Goal: Register for event/course: Sign up to attend an event or enroll in a course

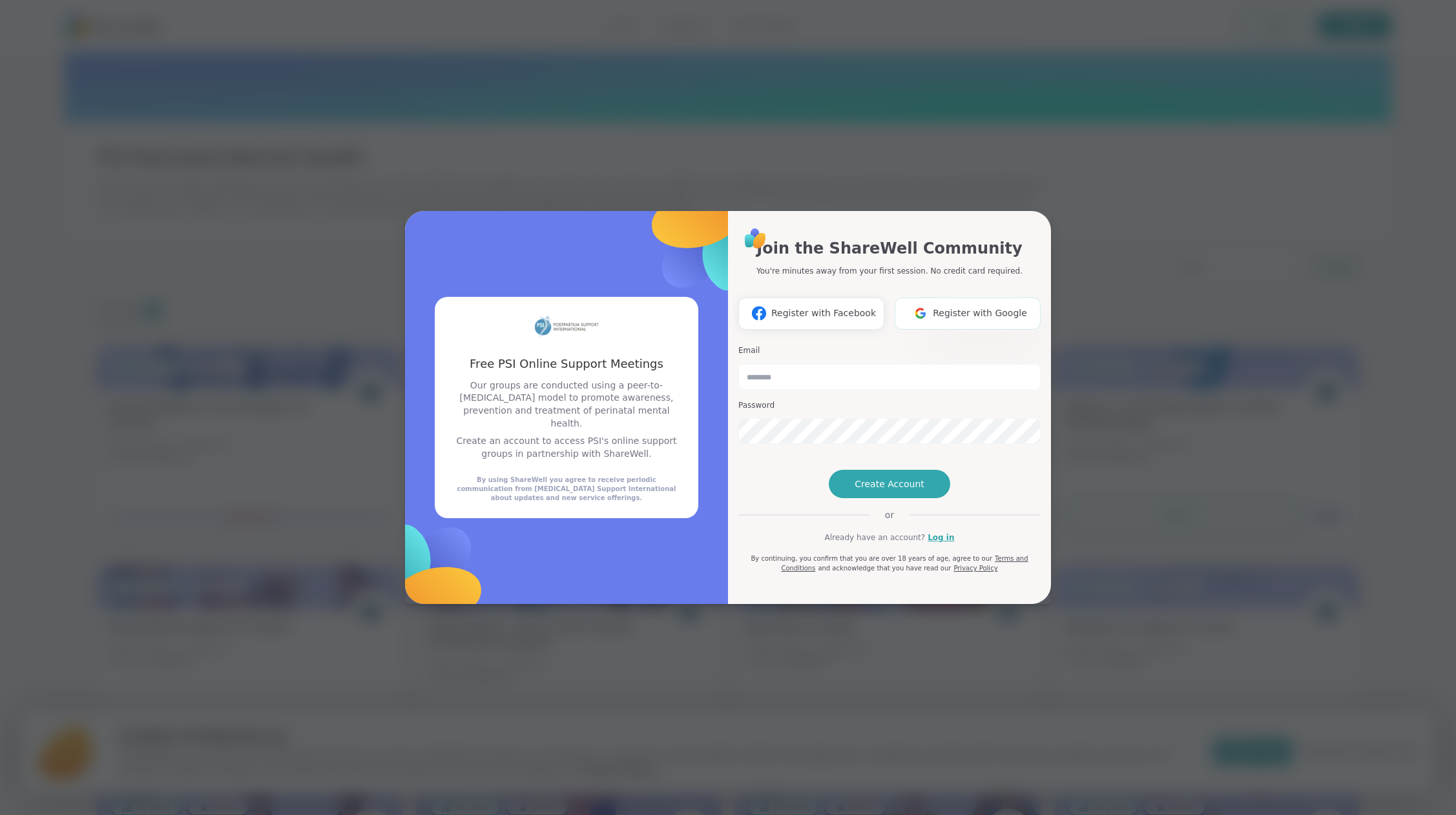
click at [928, 302] on img at bounding box center [921, 313] width 25 height 24
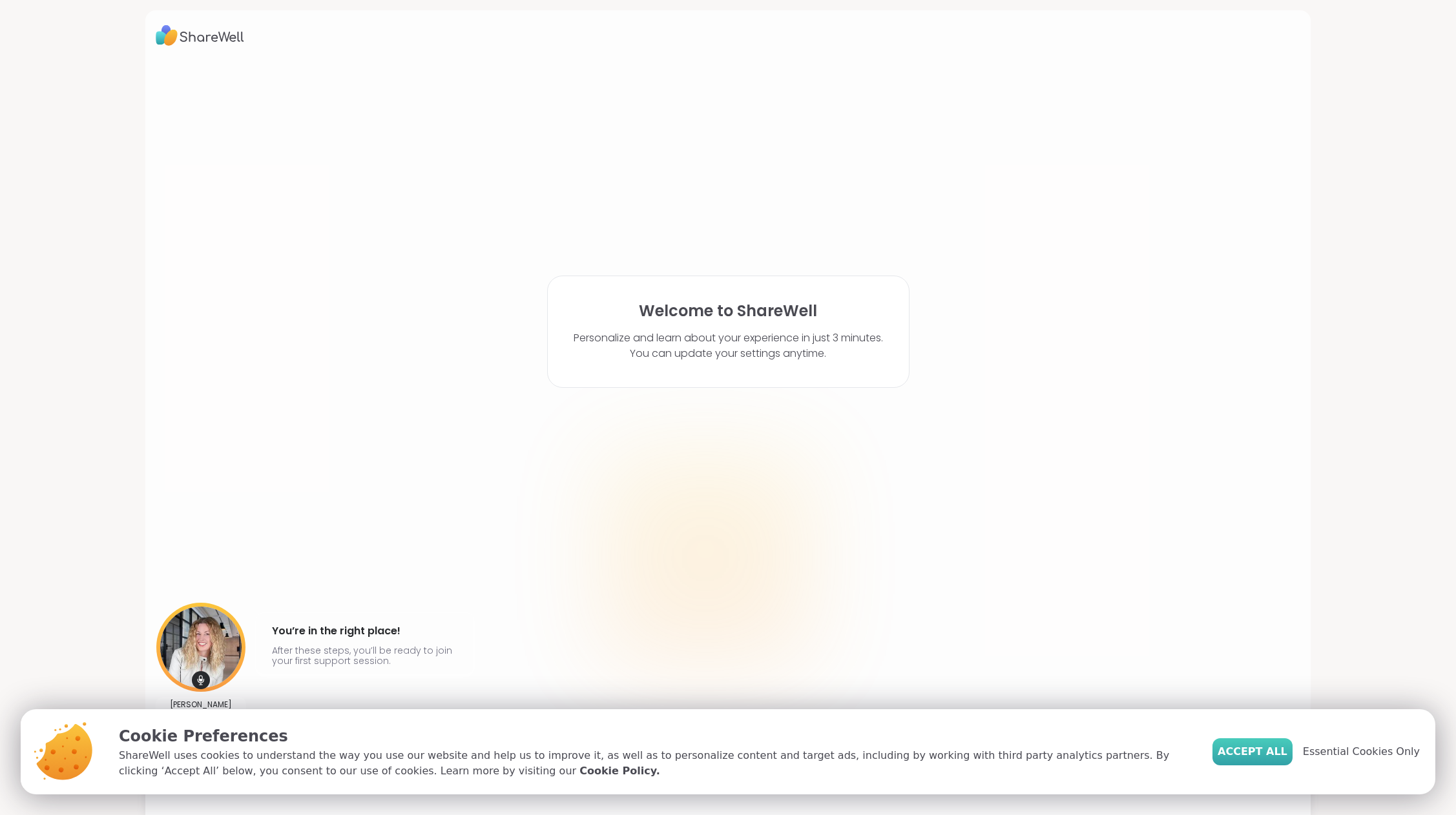
click at [1261, 756] on span "Accept All" at bounding box center [1252, 752] width 70 height 16
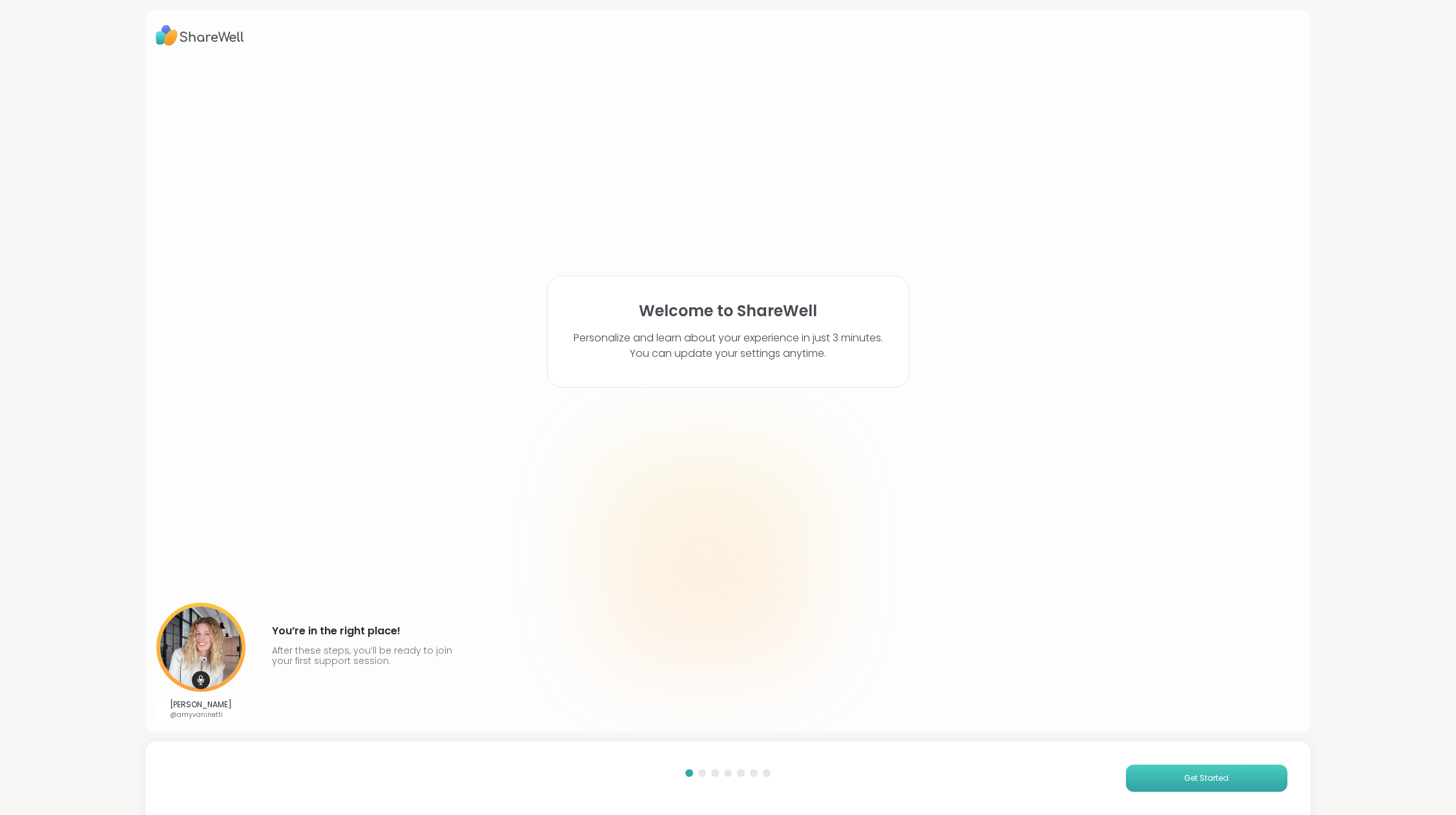
click at [1177, 770] on button "Get Started" at bounding box center [1207, 778] width 162 height 27
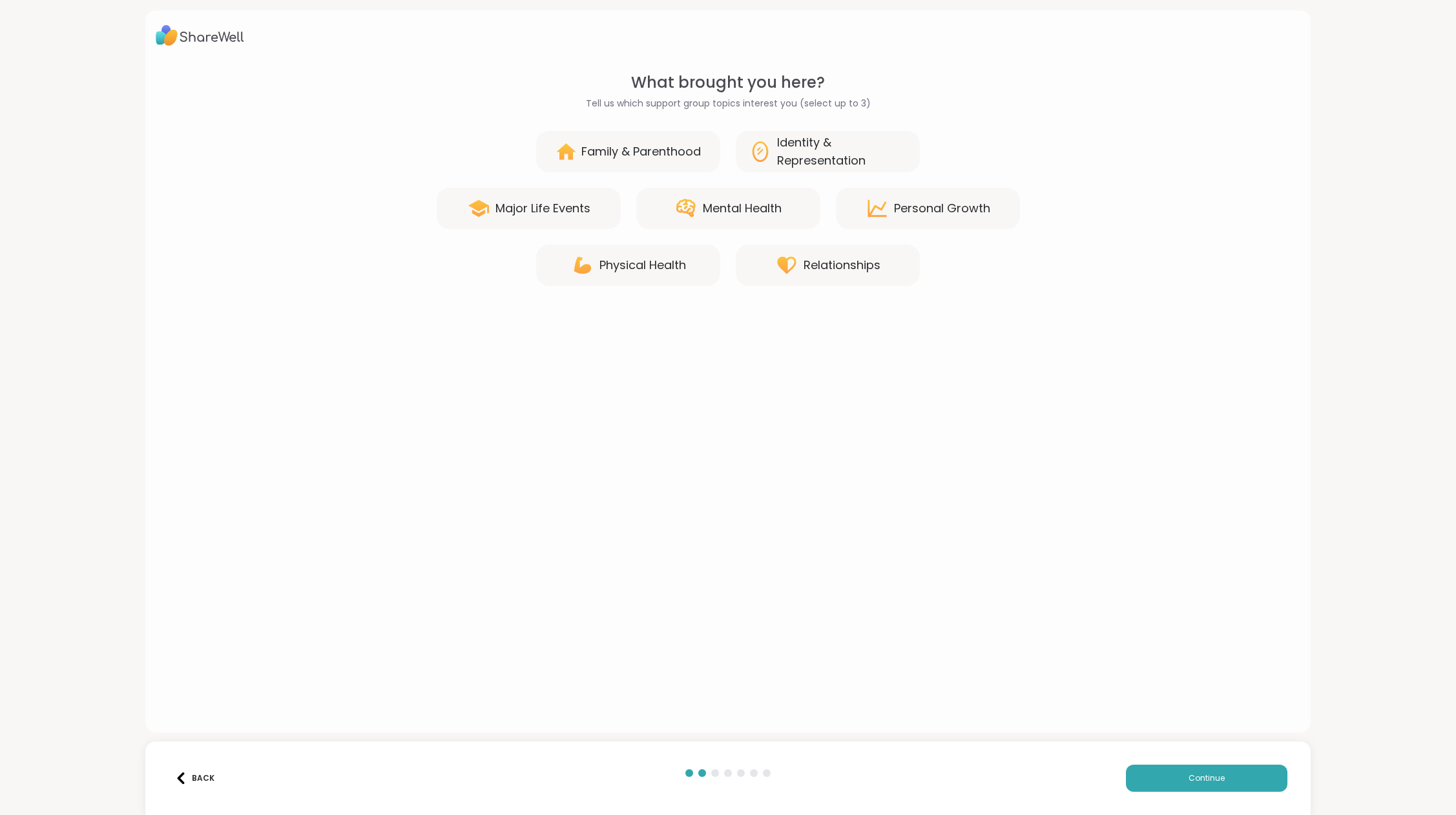
click at [702, 211] on div "Mental Health" at bounding box center [742, 208] width 79 height 18
click at [1189, 784] on span "Continue" at bounding box center [1207, 779] width 36 height 12
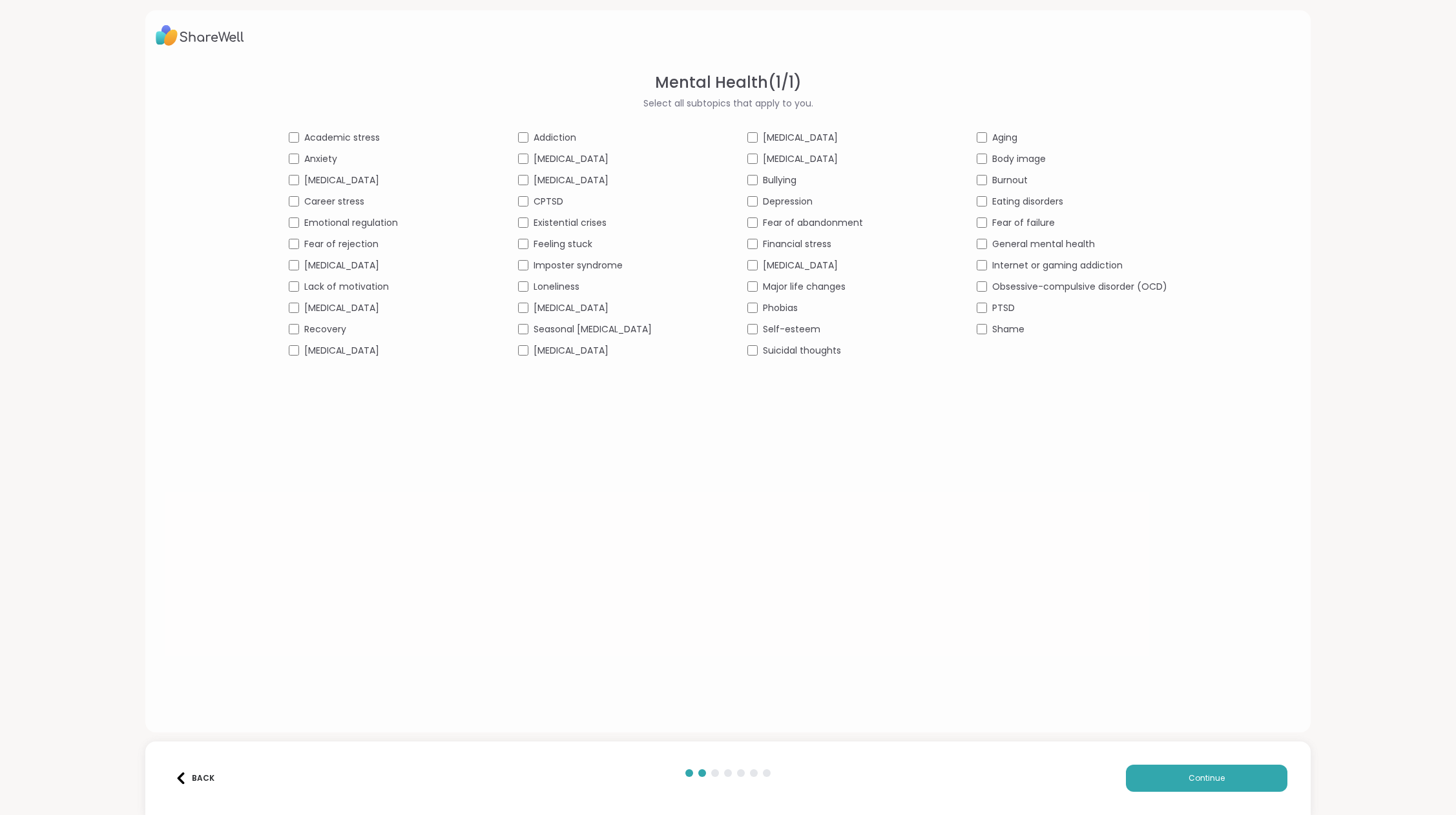
click at [753, 204] on div "Depression" at bounding box center [842, 202] width 190 height 13
click at [1209, 784] on span "Continue" at bounding box center [1207, 779] width 36 height 12
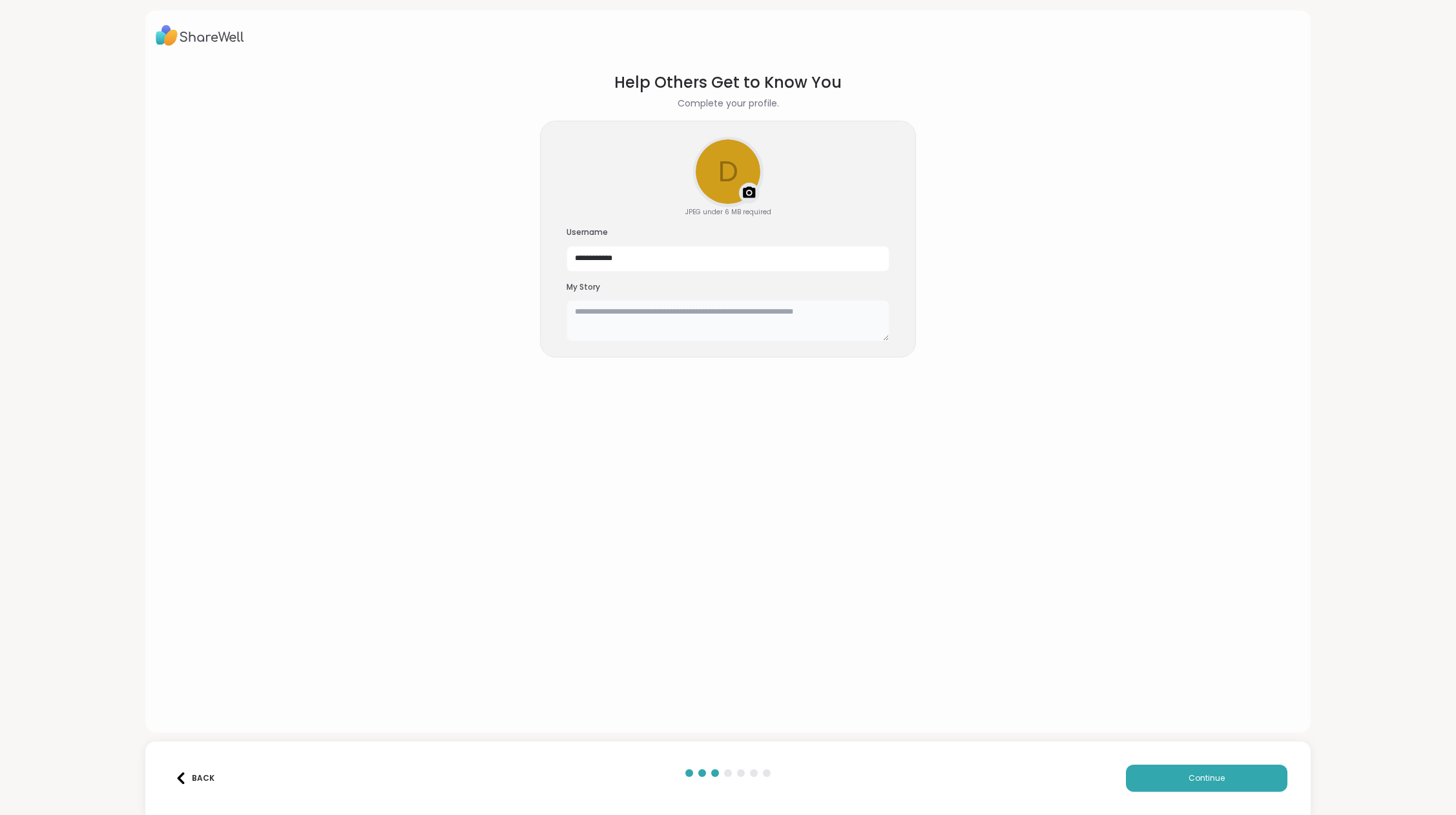
click at [669, 326] on textarea at bounding box center [728, 321] width 323 height 41
click at [672, 322] on textarea at bounding box center [728, 321] width 323 height 41
type textarea "**********"
click at [1205, 800] on div "Back Continue" at bounding box center [727, 778] width 1165 height 73
click at [1202, 789] on button "Continue" at bounding box center [1207, 778] width 162 height 27
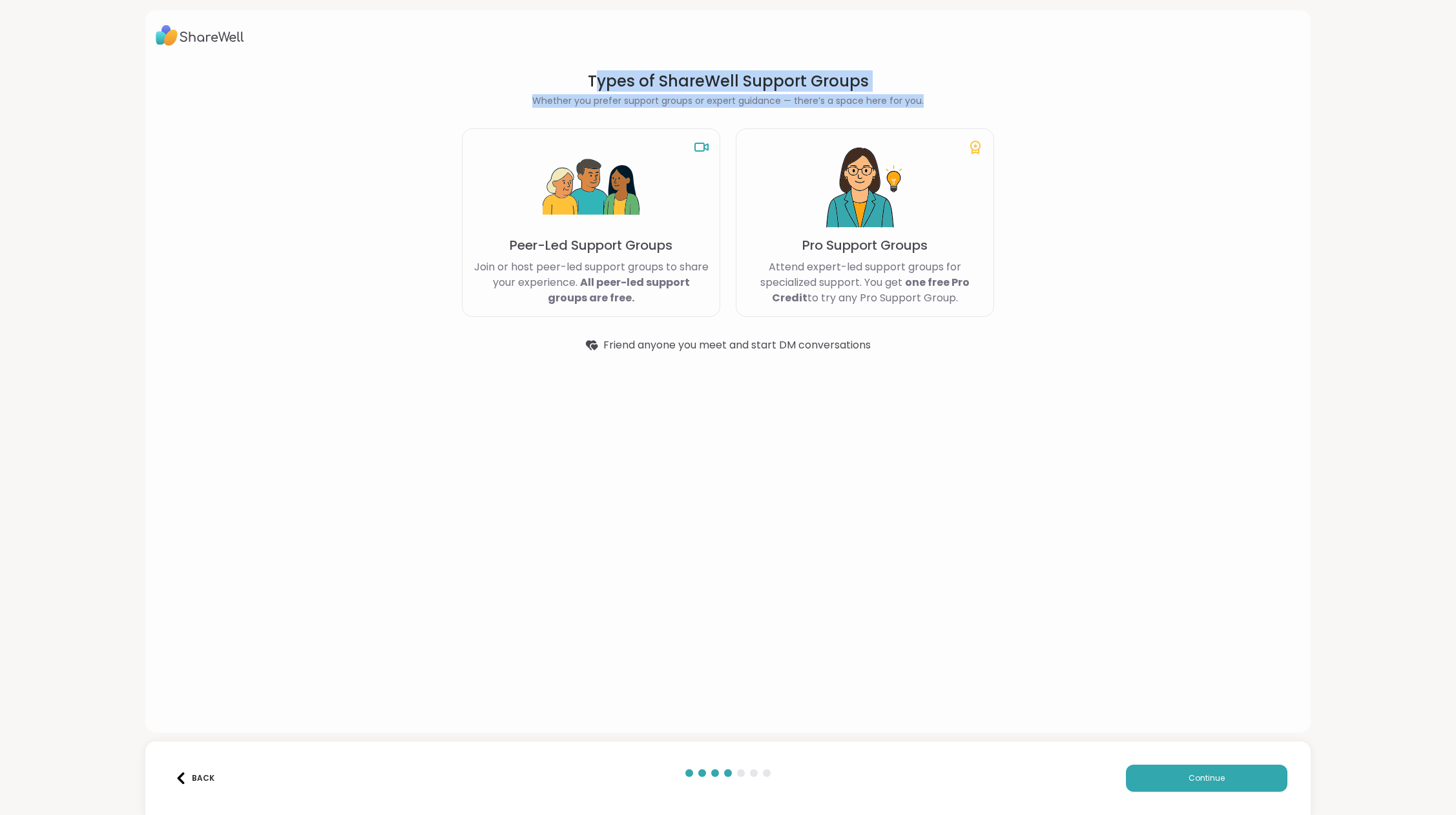
drag, startPoint x: 594, startPoint y: 82, endPoint x: 881, endPoint y: 109, distance: 288.3
click at [877, 108] on section "Types of ShareWell Support Groups Whether you prefer support groups or expert g…" at bounding box center [728, 212] width 584 height 302
click at [1202, 788] on button "Continue" at bounding box center [1207, 778] width 162 height 27
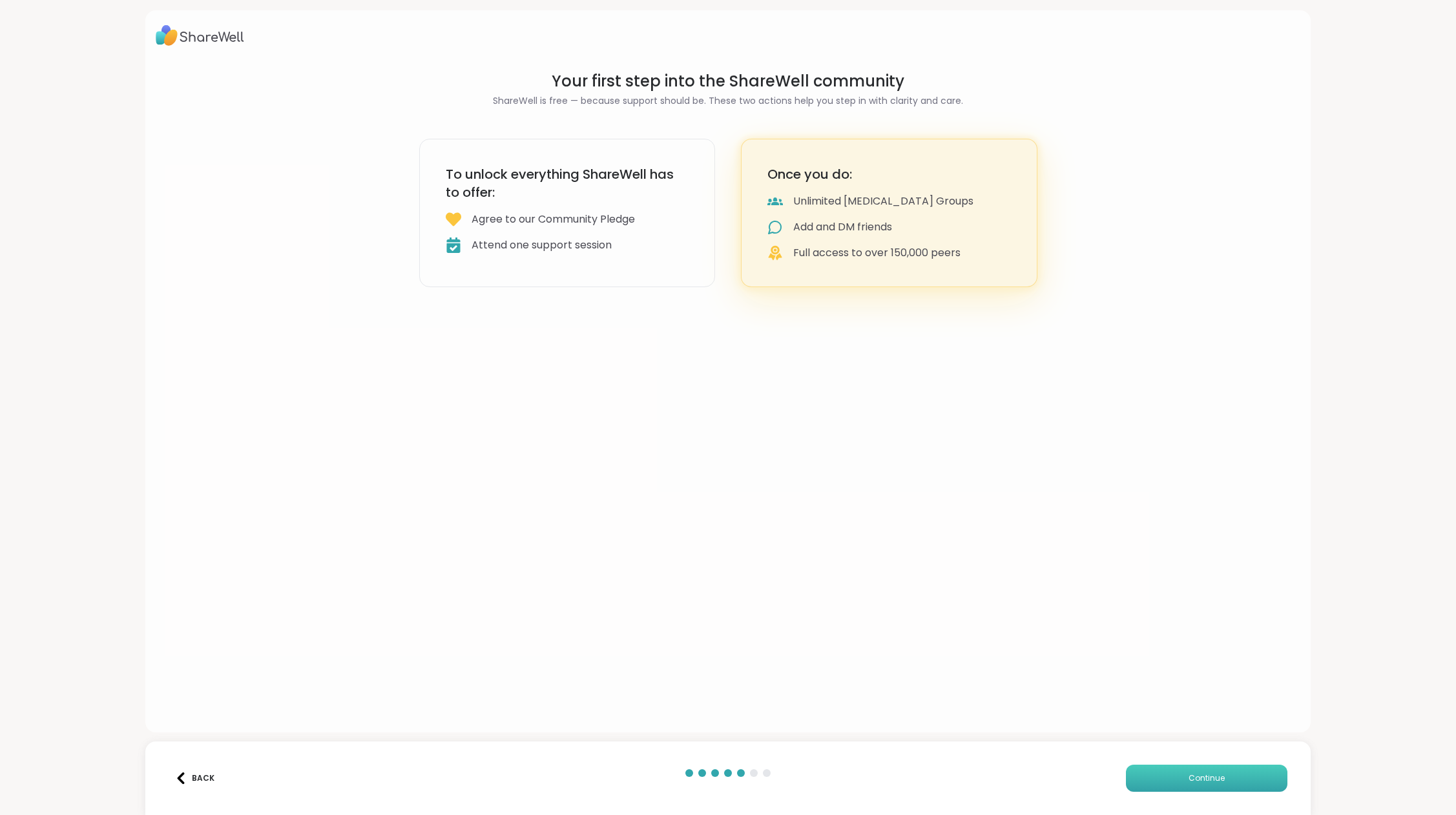
click at [1172, 774] on button "Continue" at bounding box center [1207, 778] width 162 height 27
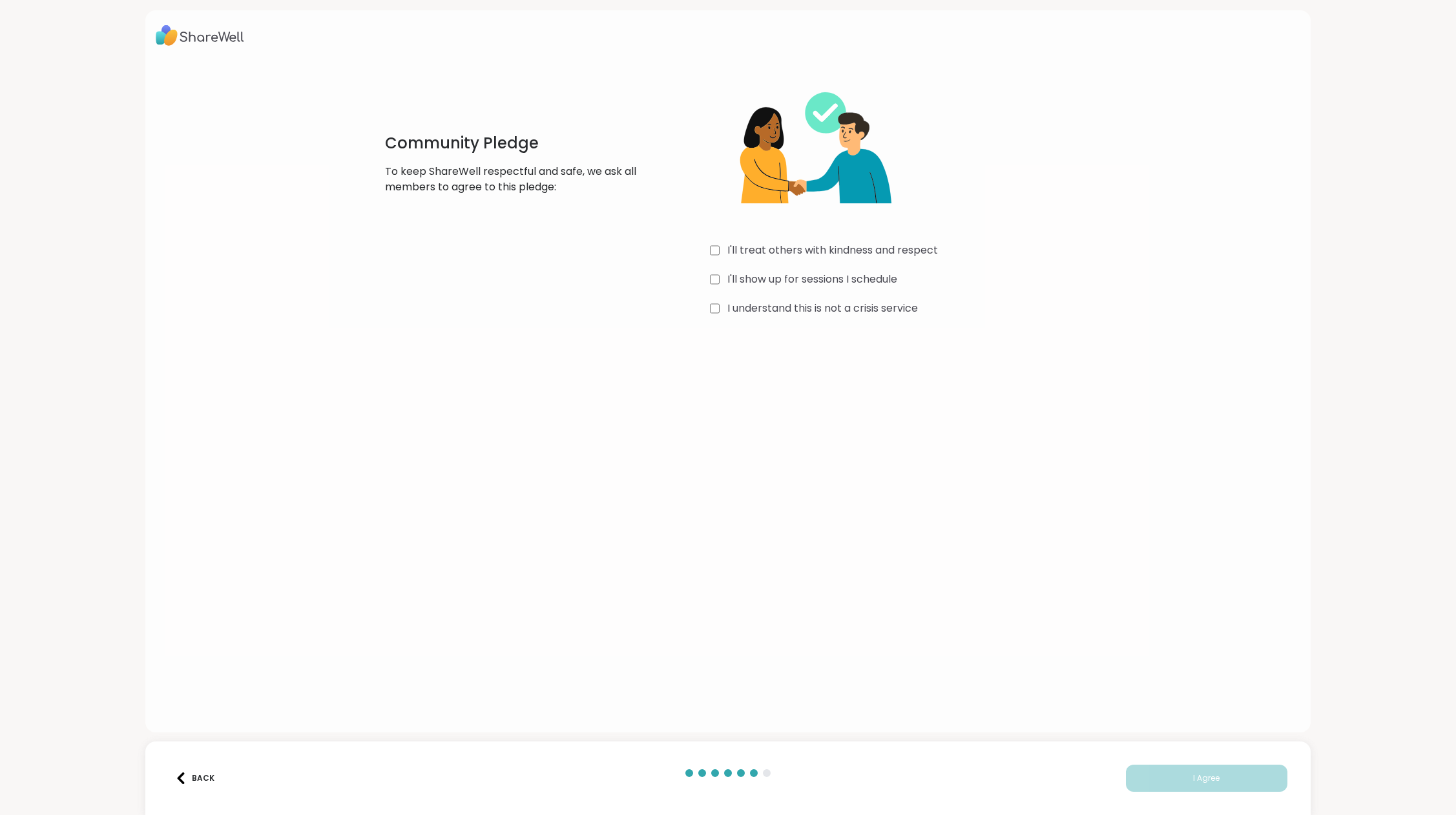
click at [734, 306] on label "I understand this is not a crisis service" at bounding box center [822, 308] width 190 height 16
click at [727, 272] on label "I'll show up for sessions I schedule" at bounding box center [812, 279] width 170 height 16
click at [744, 246] on label "I'll treat others with kindness and respect" at bounding box center [832, 251] width 210 height 16
click at [1193, 775] on span "I Agree" at bounding box center [1206, 779] width 26 height 12
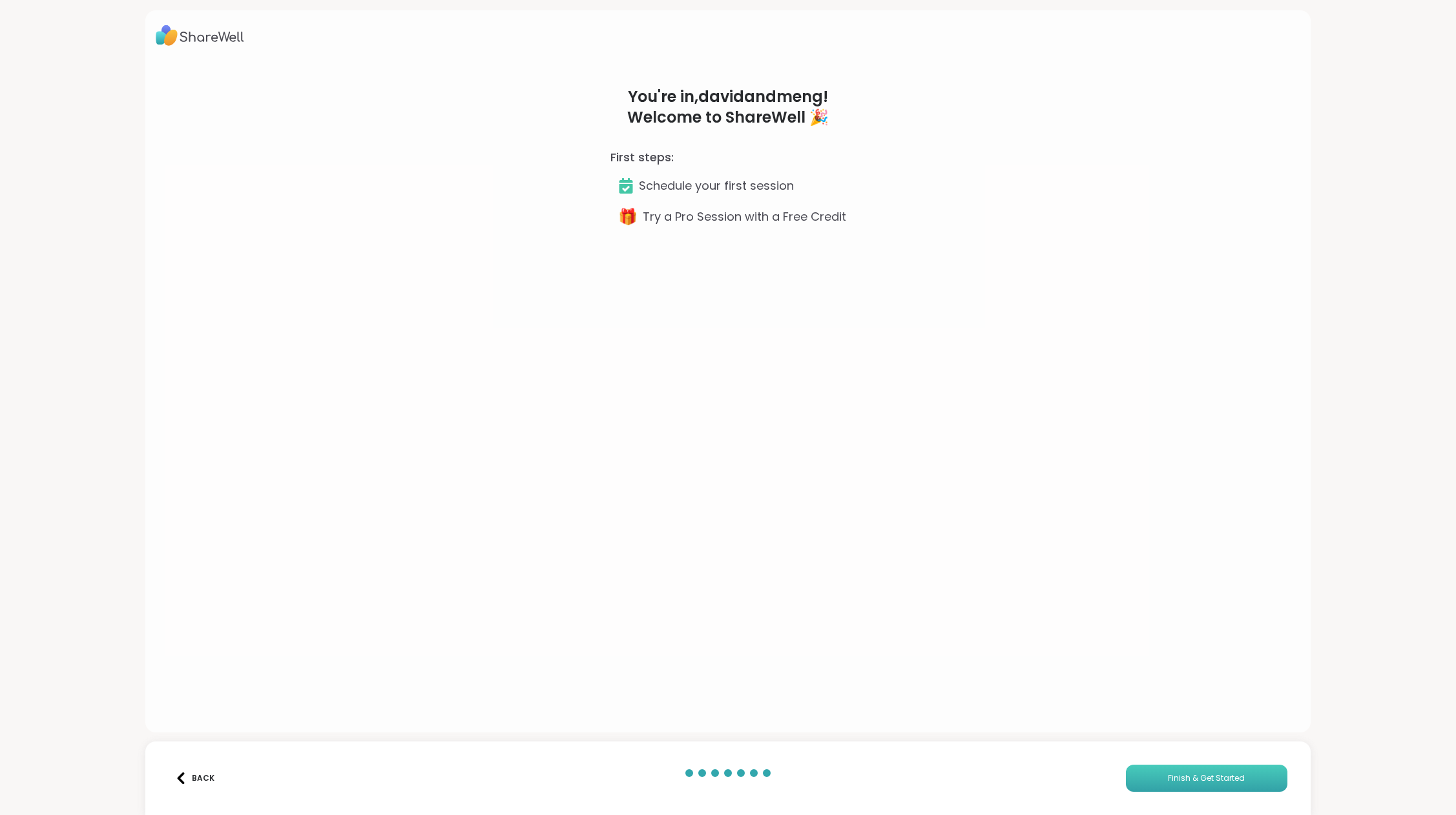
click at [1205, 765] on button "Finish & Get Started" at bounding box center [1207, 778] width 162 height 27
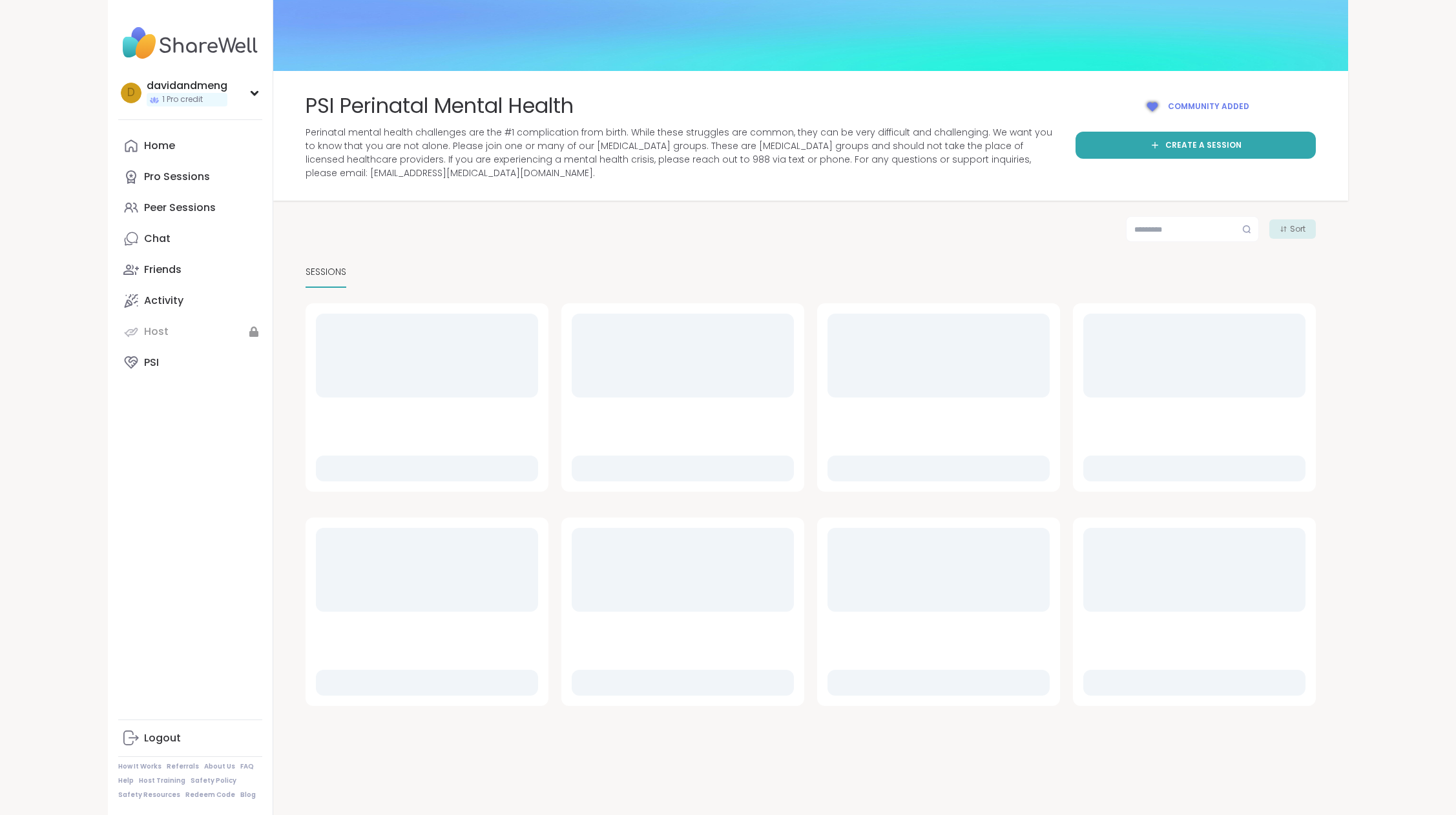
click at [1203, 772] on div "PSI Perinatal Mental Health Perinatal mental health challenges are the #1 compl…" at bounding box center [810, 407] width 1075 height 815
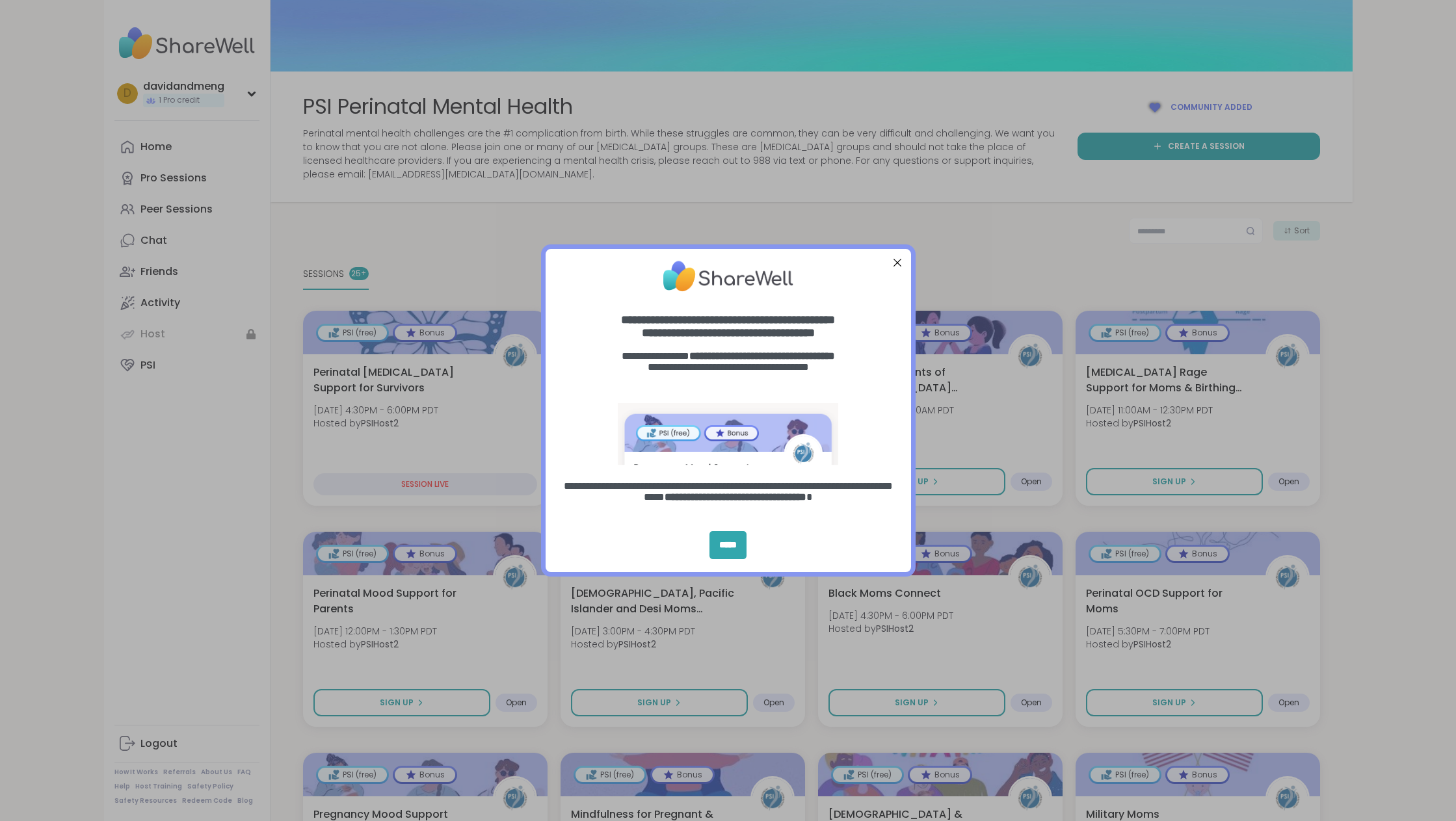
click at [897, 261] on div at bounding box center [897, 262] width 17 height 17
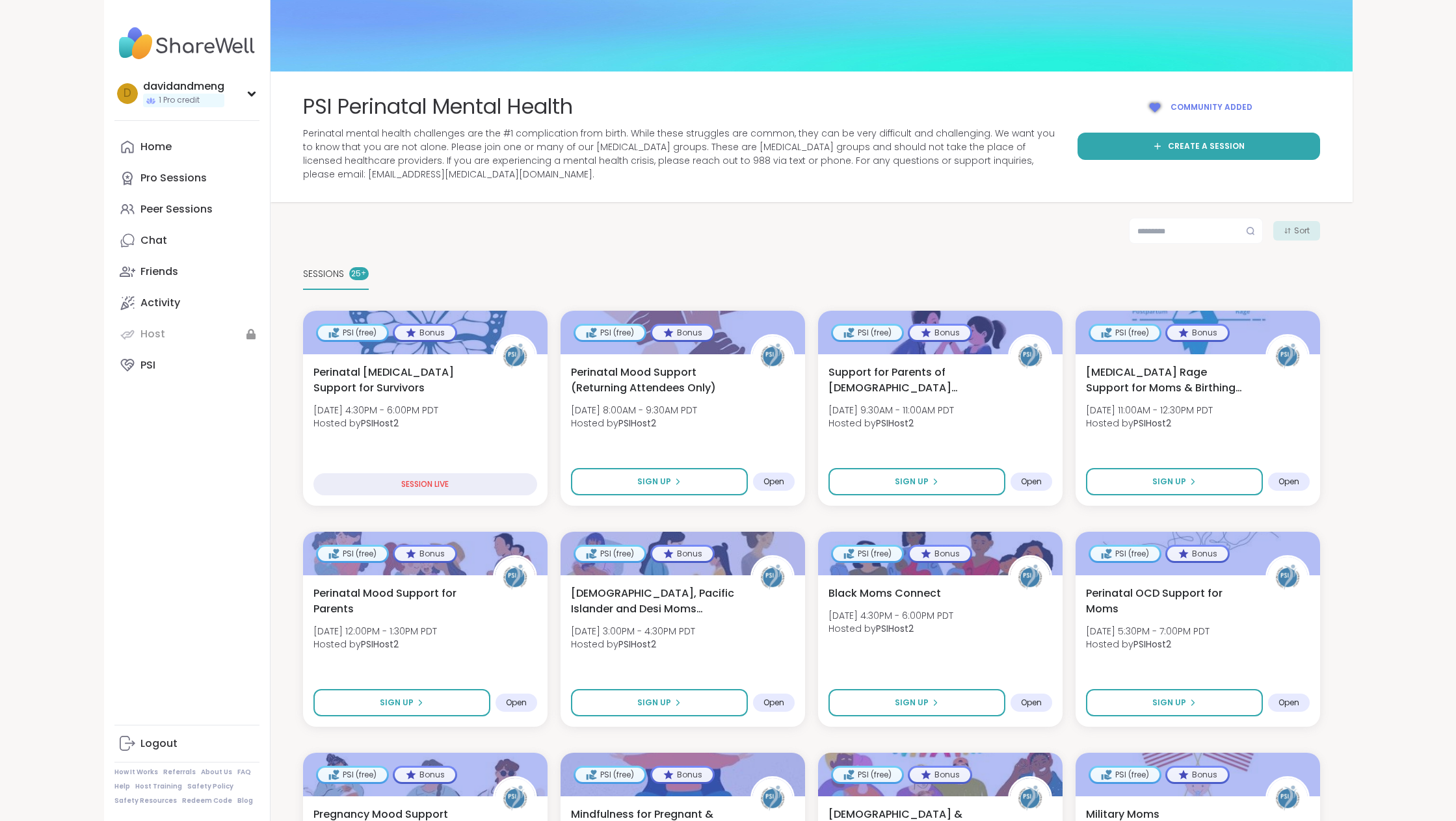
scroll to position [127, 0]
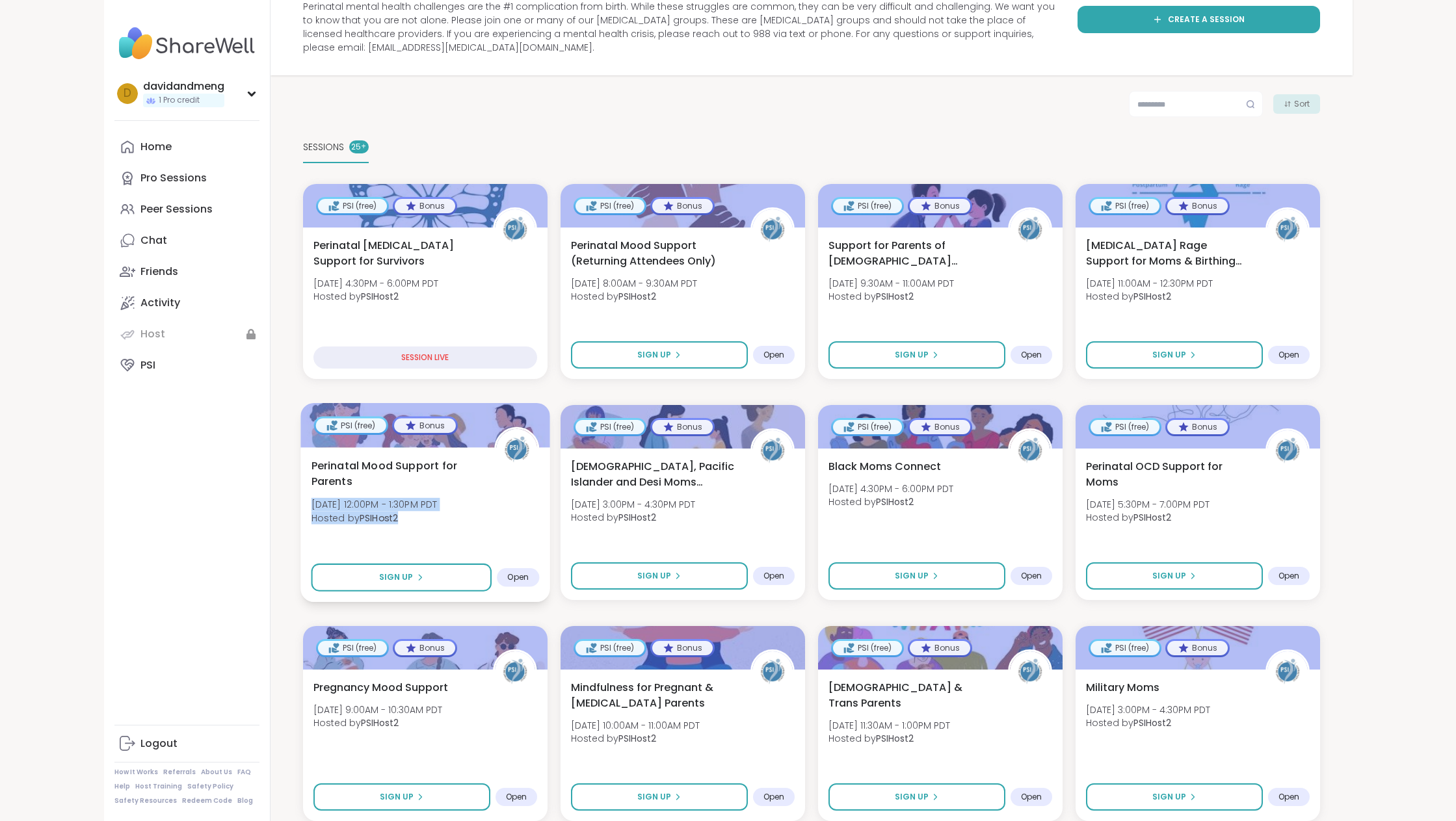
drag, startPoint x: 410, startPoint y: 520, endPoint x: 309, endPoint y: 509, distance: 101.6
click at [309, 509] on div "Perinatal Mood Support for Parents Tue, Sep 09 | 12:00PM - 1:30PM PDT Hosted by…" at bounding box center [425, 525] width 250 height 154
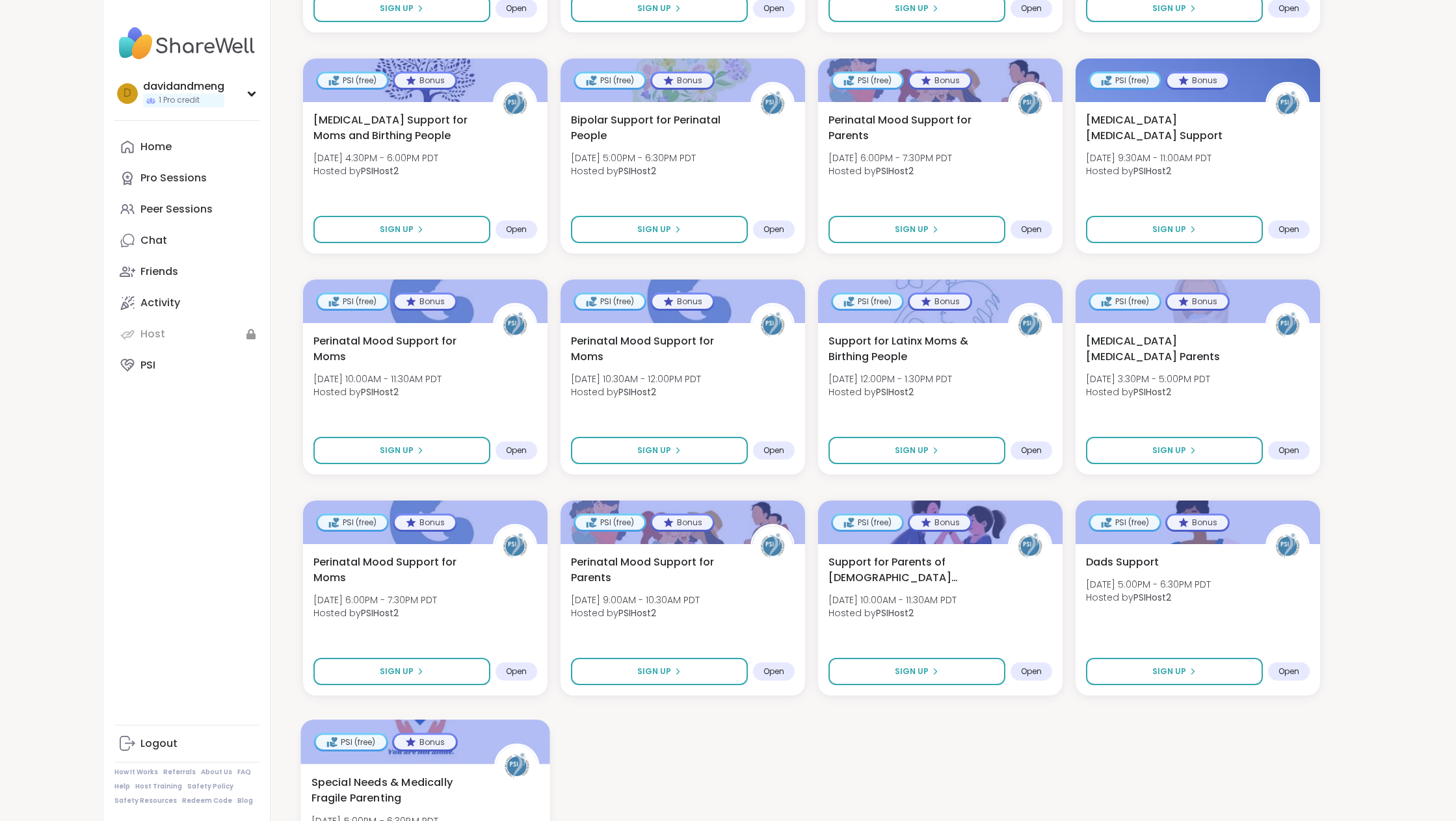
scroll to position [1059, 0]
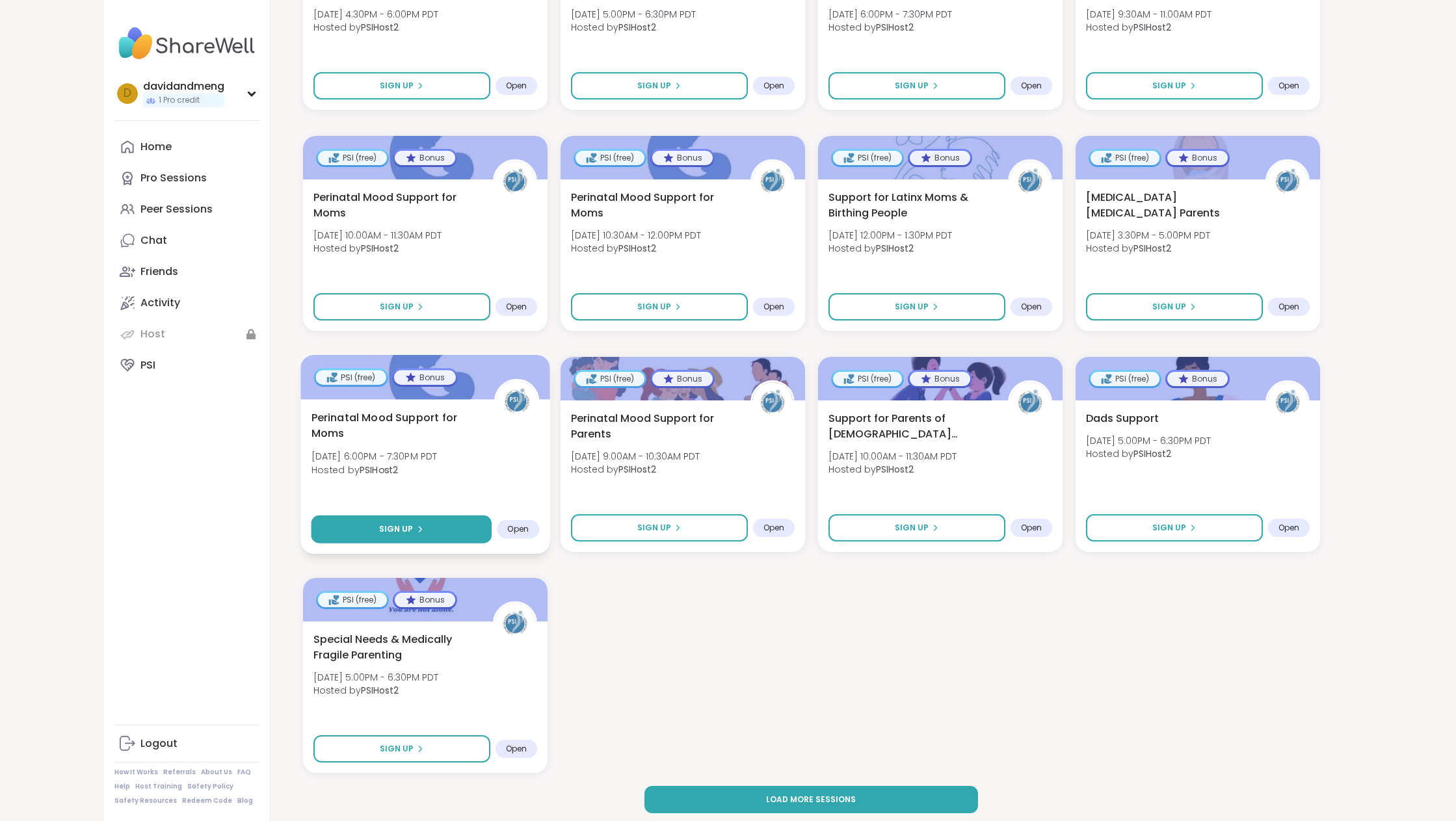
click at [442, 523] on button "Sign Up" at bounding box center [400, 530] width 180 height 28
select select "**"
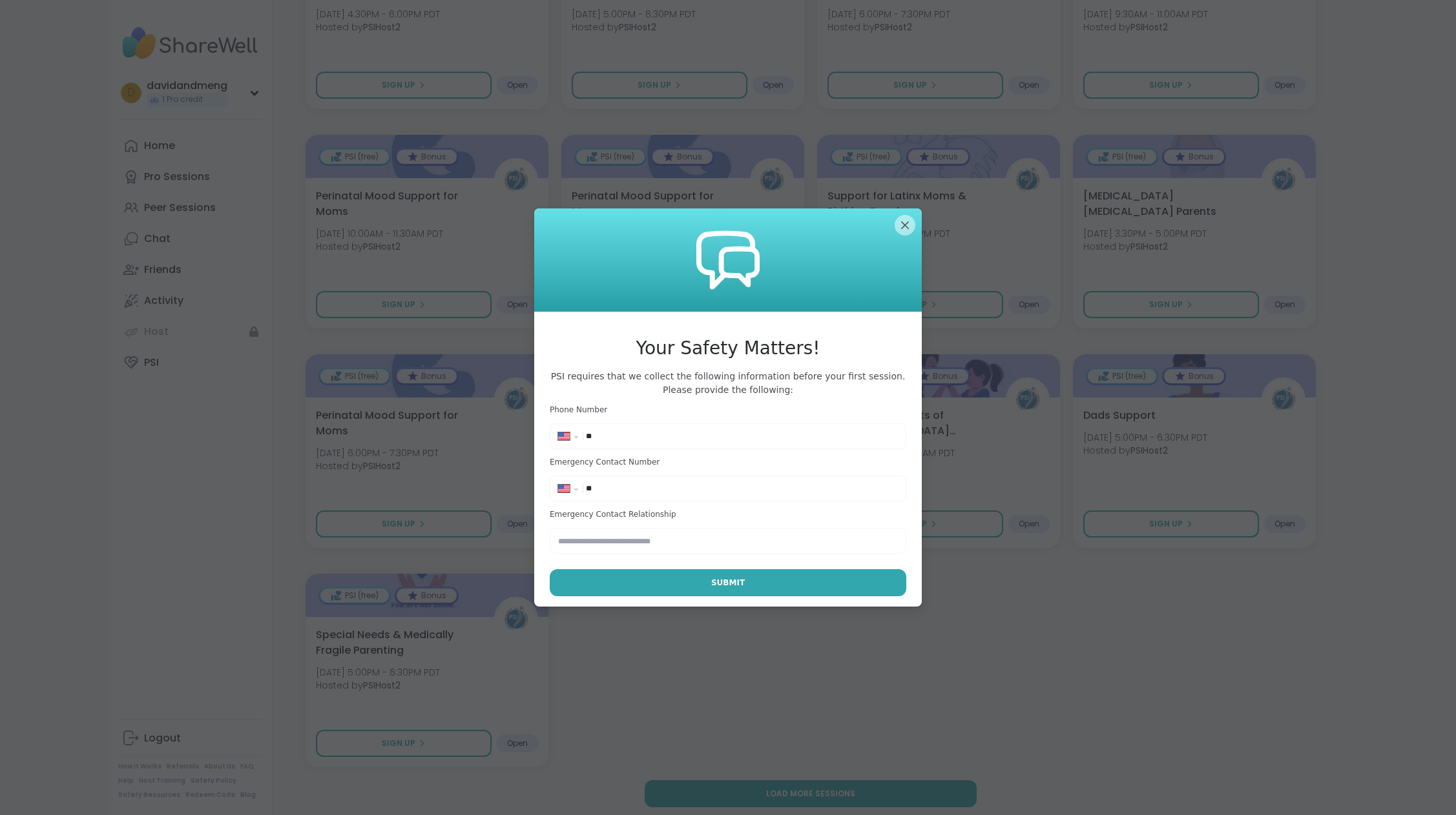
click at [669, 440] on input "**" at bounding box center [742, 437] width 312 height 13
type input "**********"
click at [642, 491] on input "**" at bounding box center [742, 489] width 312 height 13
type input "**********"
click at [628, 545] on input "text" at bounding box center [728, 541] width 356 height 26
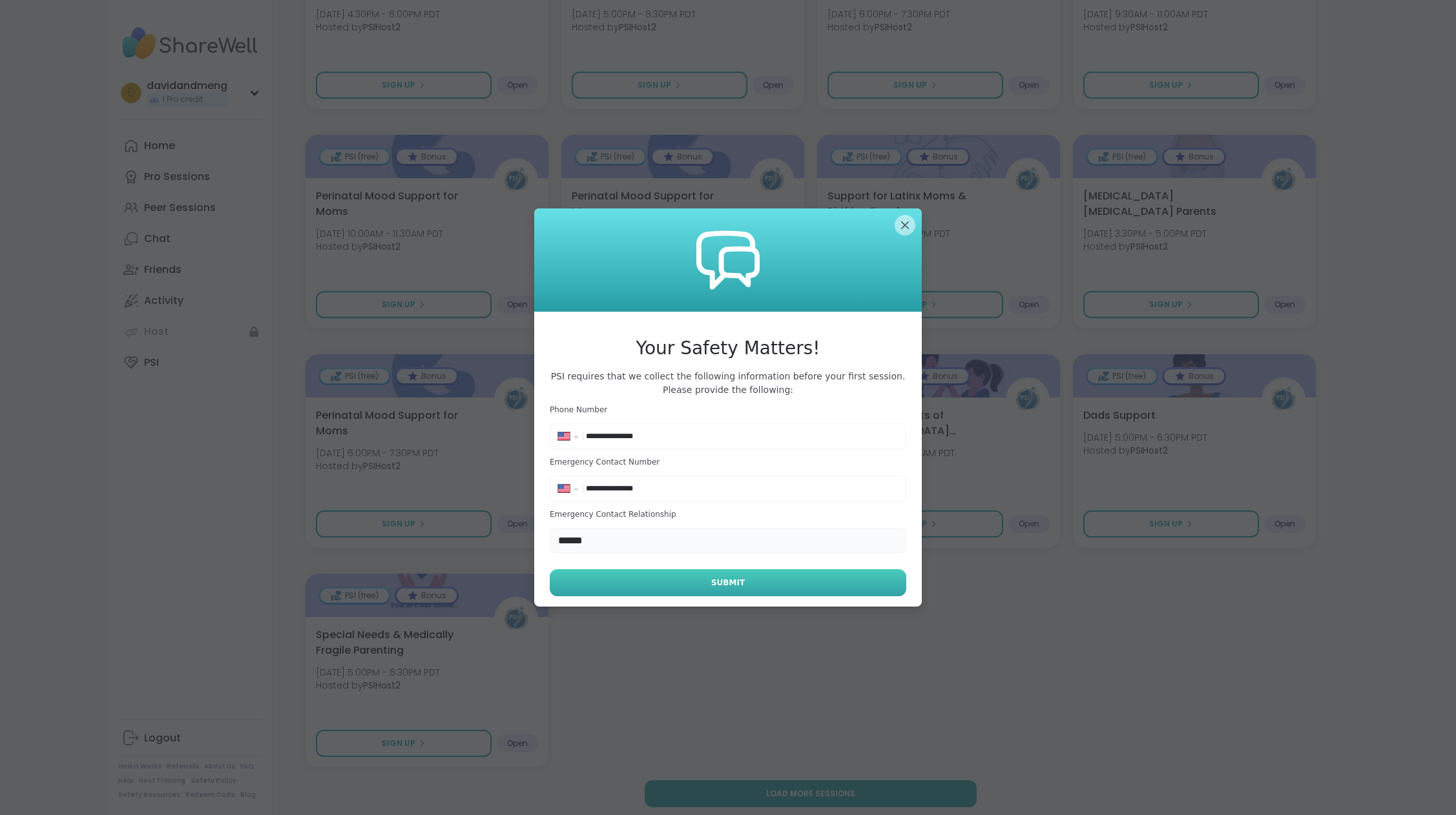
type input "******"
click at [712, 583] on span "Submit" at bounding box center [728, 583] width 34 height 12
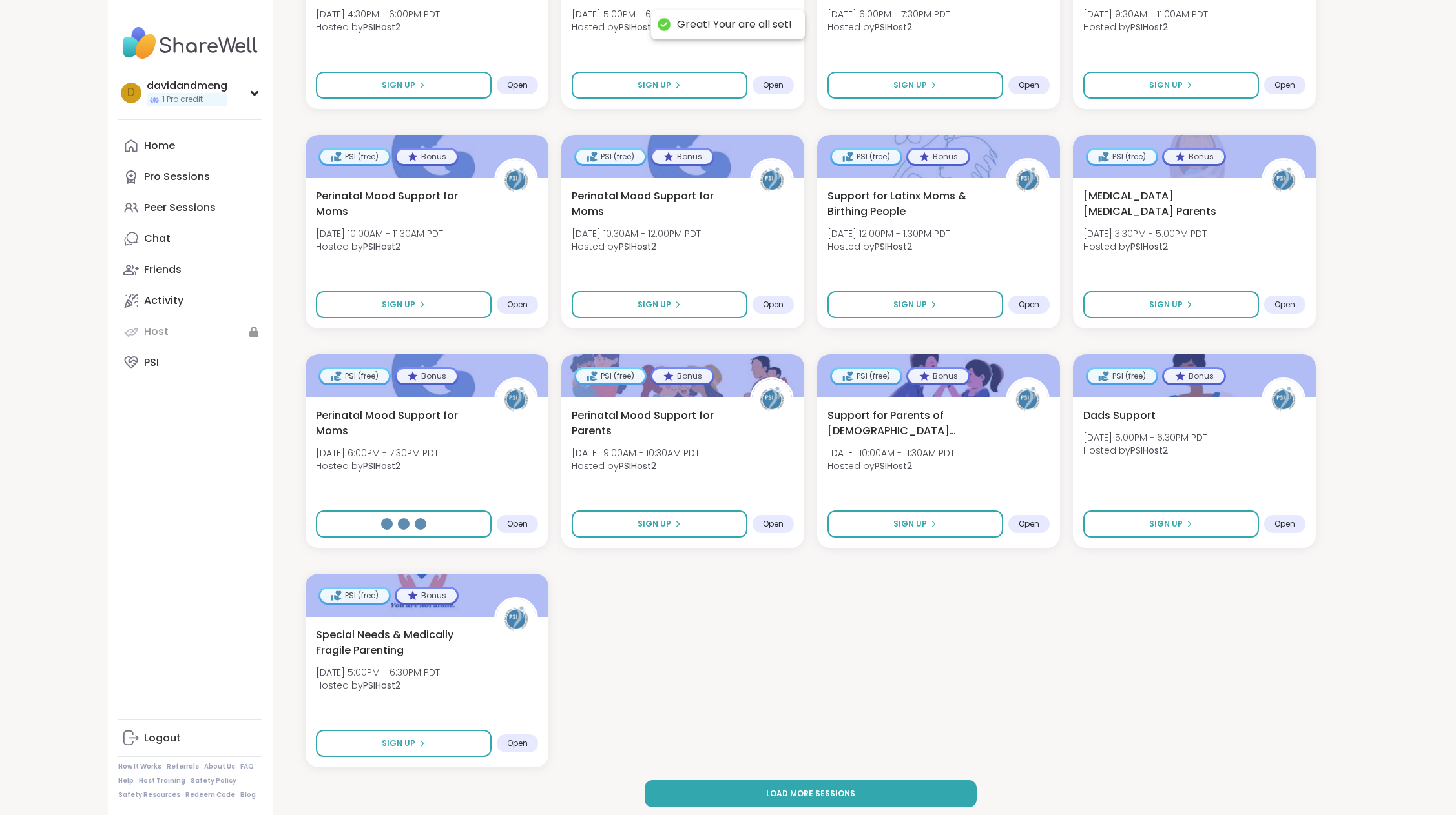
select select "**"
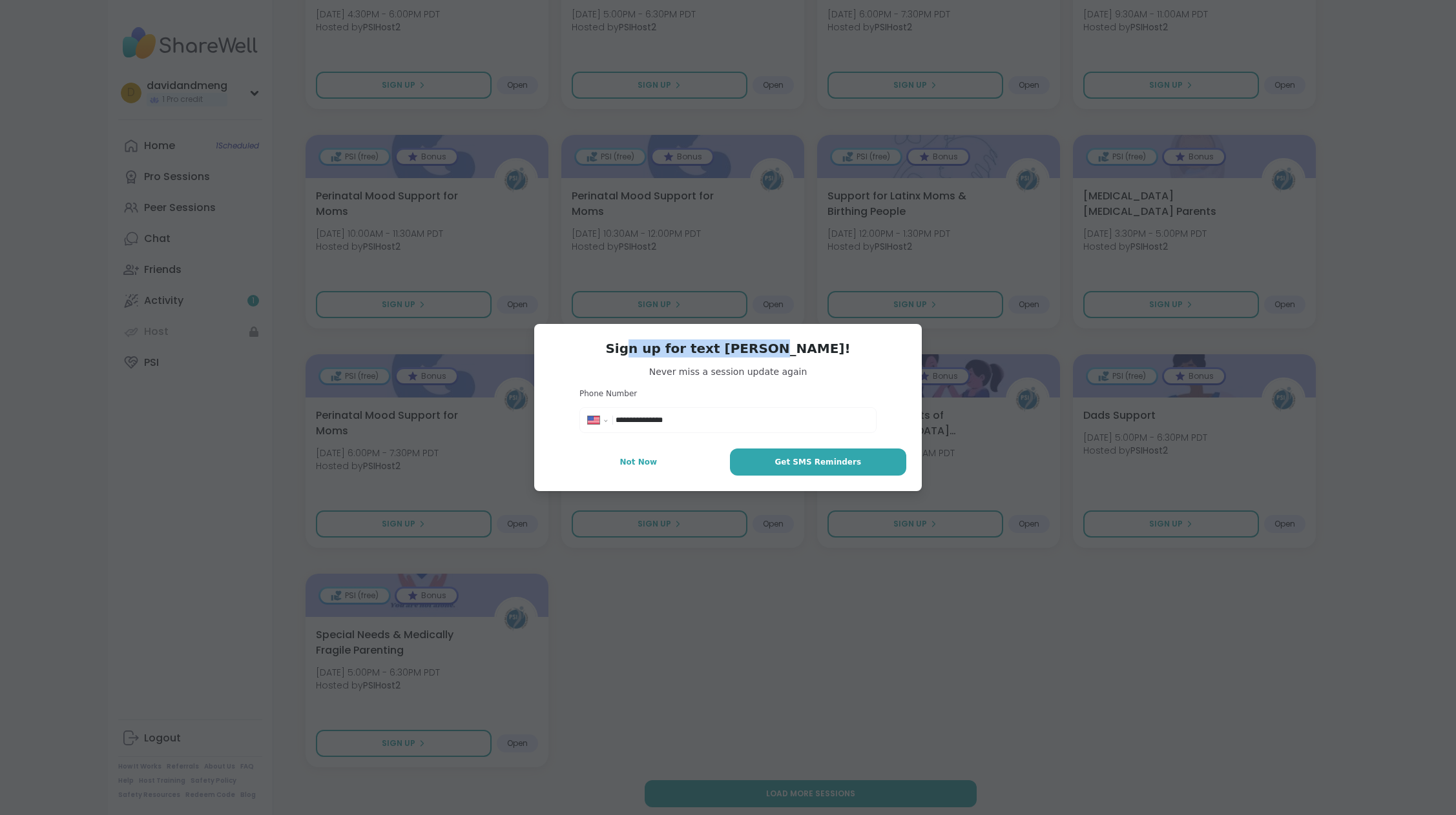
drag, startPoint x: 660, startPoint y: 350, endPoint x: 787, endPoint y: 357, distance: 127.2
click at [787, 357] on h3 "Sign up for text reminders!" at bounding box center [728, 349] width 356 height 18
click at [751, 368] on span "Never miss a session update again" at bounding box center [728, 372] width 356 height 13
drag, startPoint x: 673, startPoint y: 369, endPoint x: 810, endPoint y: 389, distance: 138.5
click at [815, 387] on div "**********" at bounding box center [728, 407] width 387 height 167
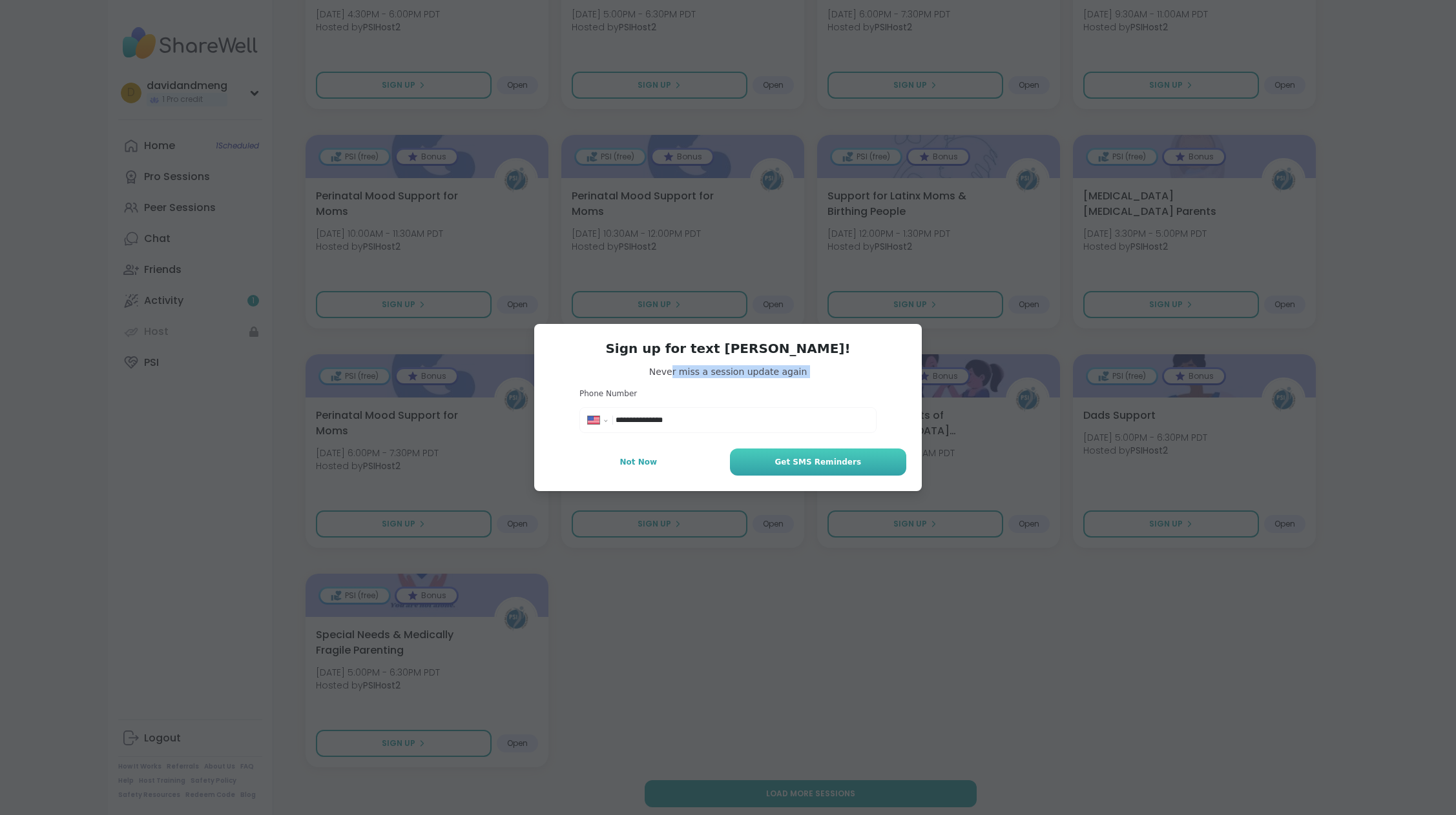
click at [837, 466] on span "Get SMS Reminders" at bounding box center [817, 462] width 87 height 12
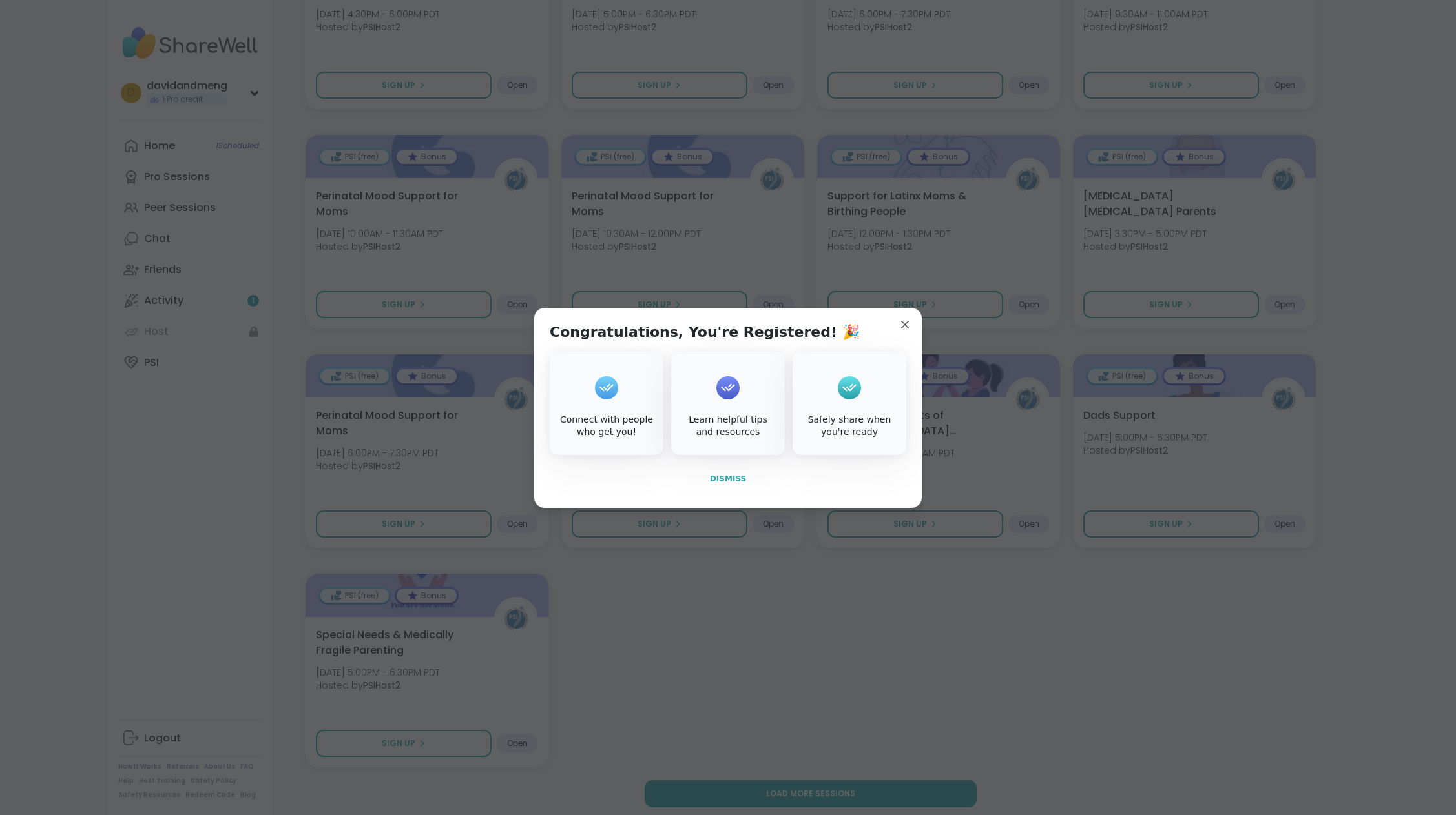
click at [720, 481] on span "Dismiss" at bounding box center [728, 479] width 36 height 9
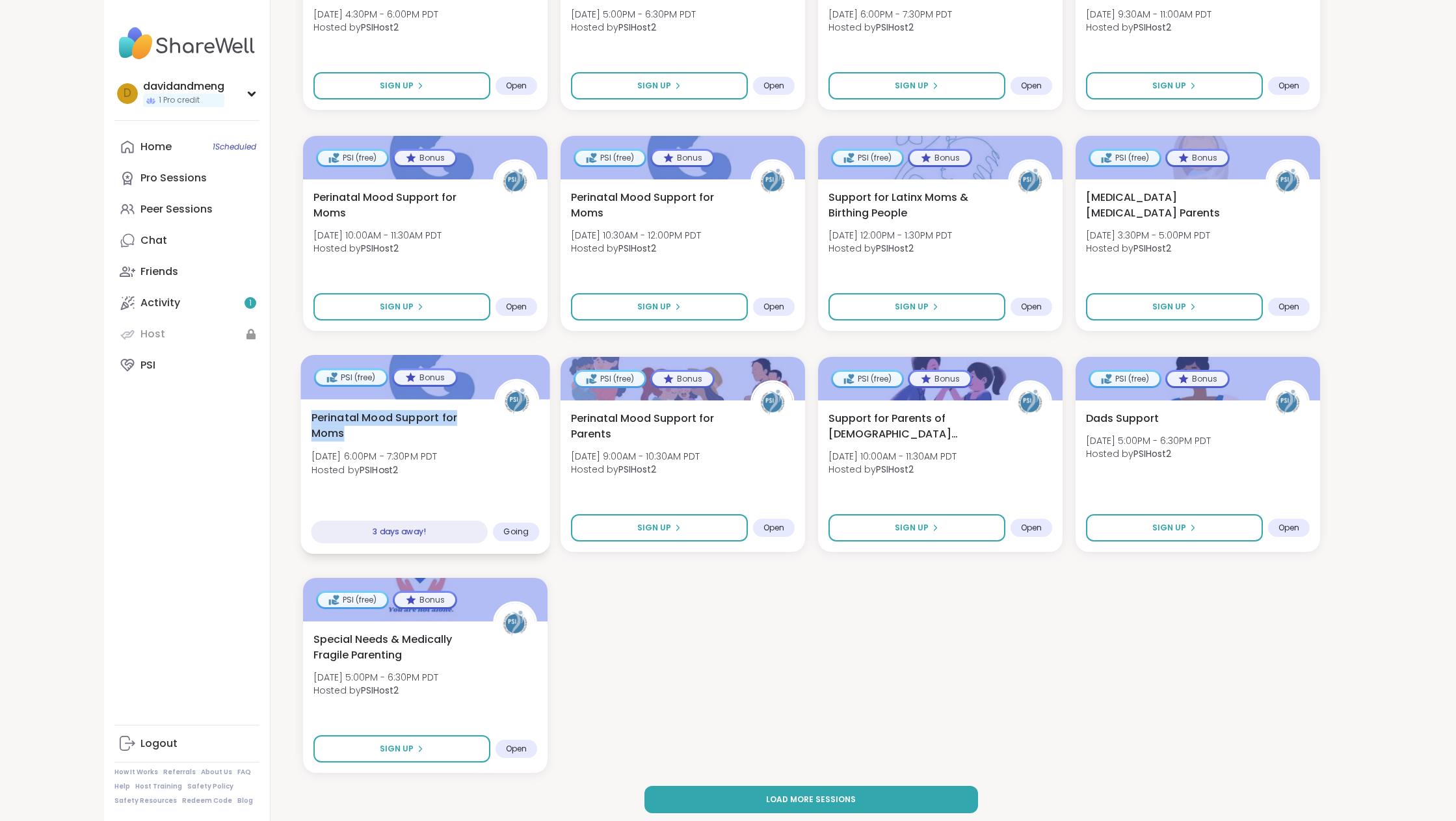
drag, startPoint x: 352, startPoint y: 437, endPoint x: 313, endPoint y: 423, distance: 41.4
click at [313, 423] on span "Perinatal Mood Support for Moms" at bounding box center [394, 426] width 169 height 32
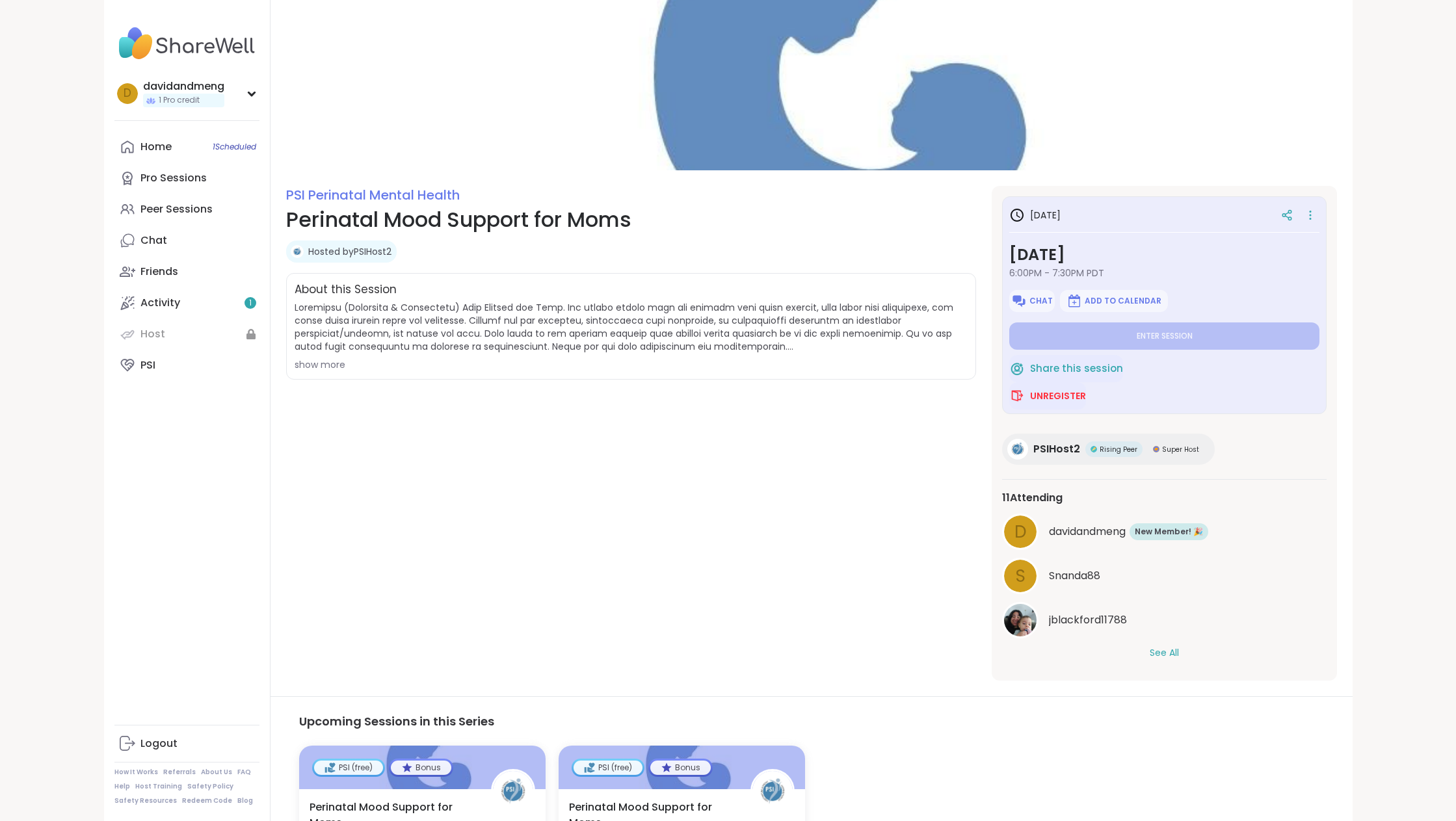
click at [467, 215] on h1 "Perinatal Mood Support for Moms" at bounding box center [631, 220] width 690 height 32
copy h1 "Perinatal Mood Support for Moms"
click at [312, 368] on div "show more" at bounding box center [631, 365] width 673 height 13
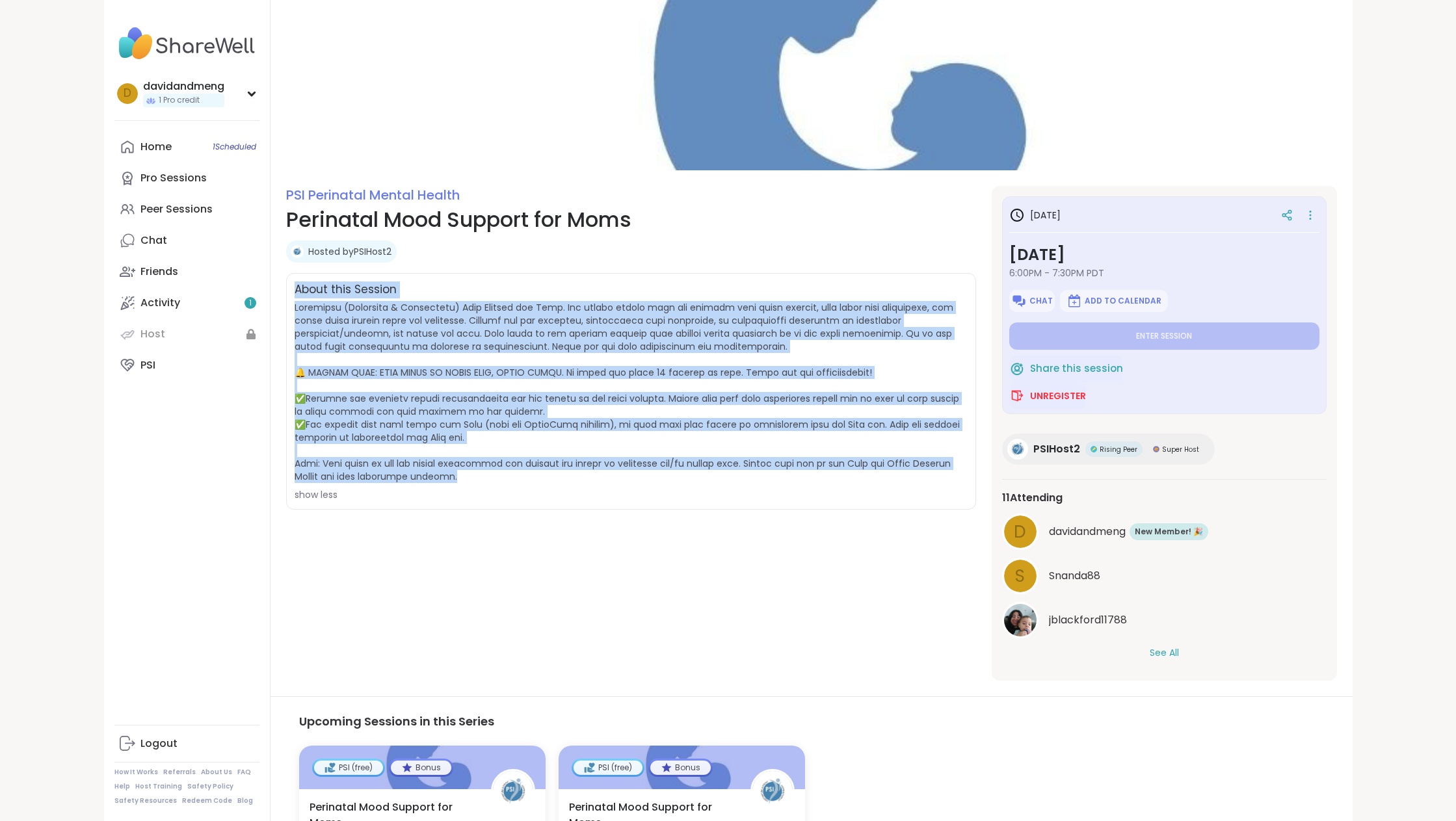
drag, startPoint x: 295, startPoint y: 290, endPoint x: 471, endPoint y: 476, distance: 256.1
click at [471, 476] on div "About this Session show less" at bounding box center [631, 391] width 690 height 237
copy div "About this Session Perinatal (Pregnancy & Postpartum) Mood Support for Moms. Ou…"
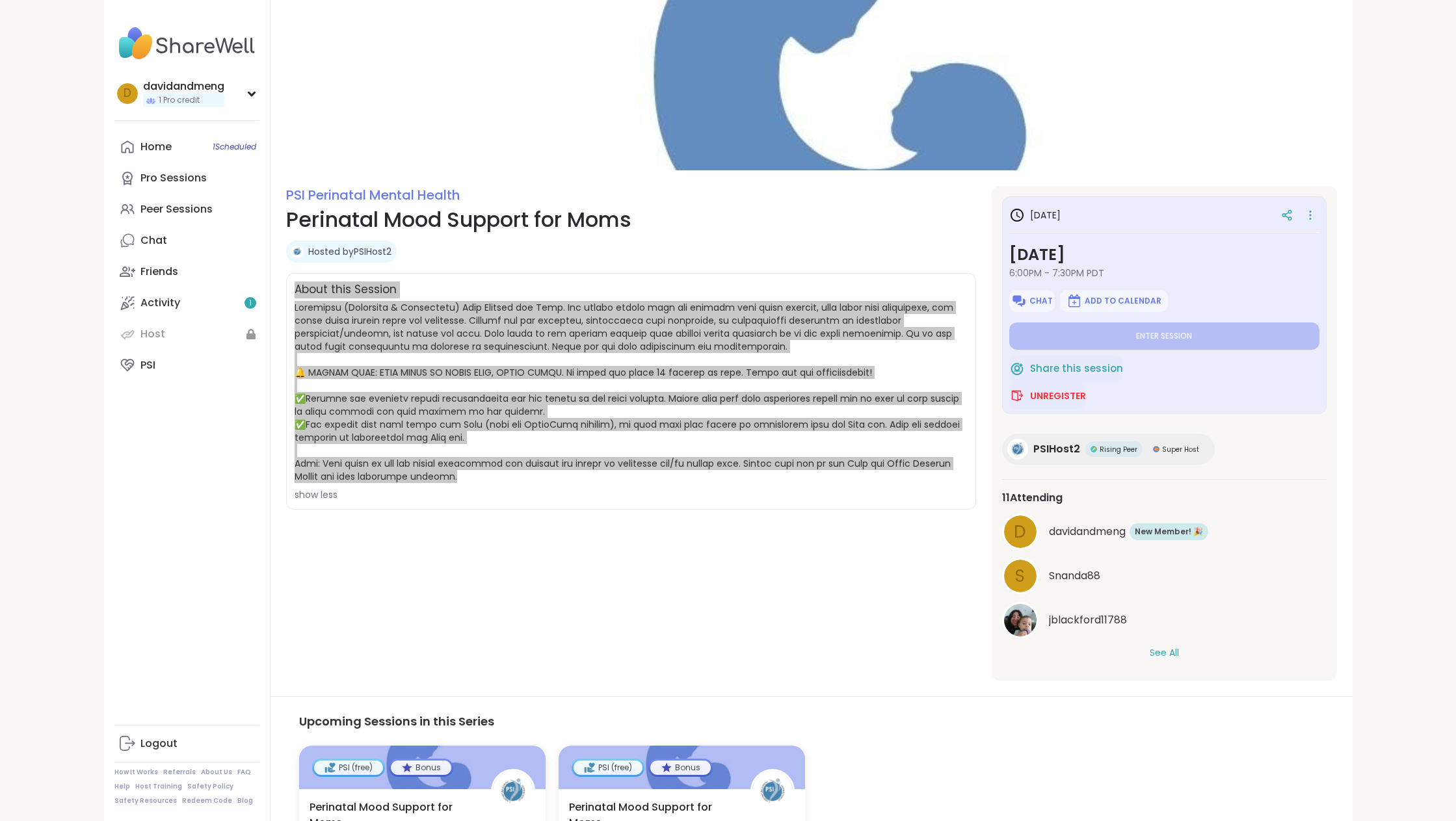
copy div "About this Session Perinatal (Pregnancy & Postpartum) Mood Support for Moms. Ou…"
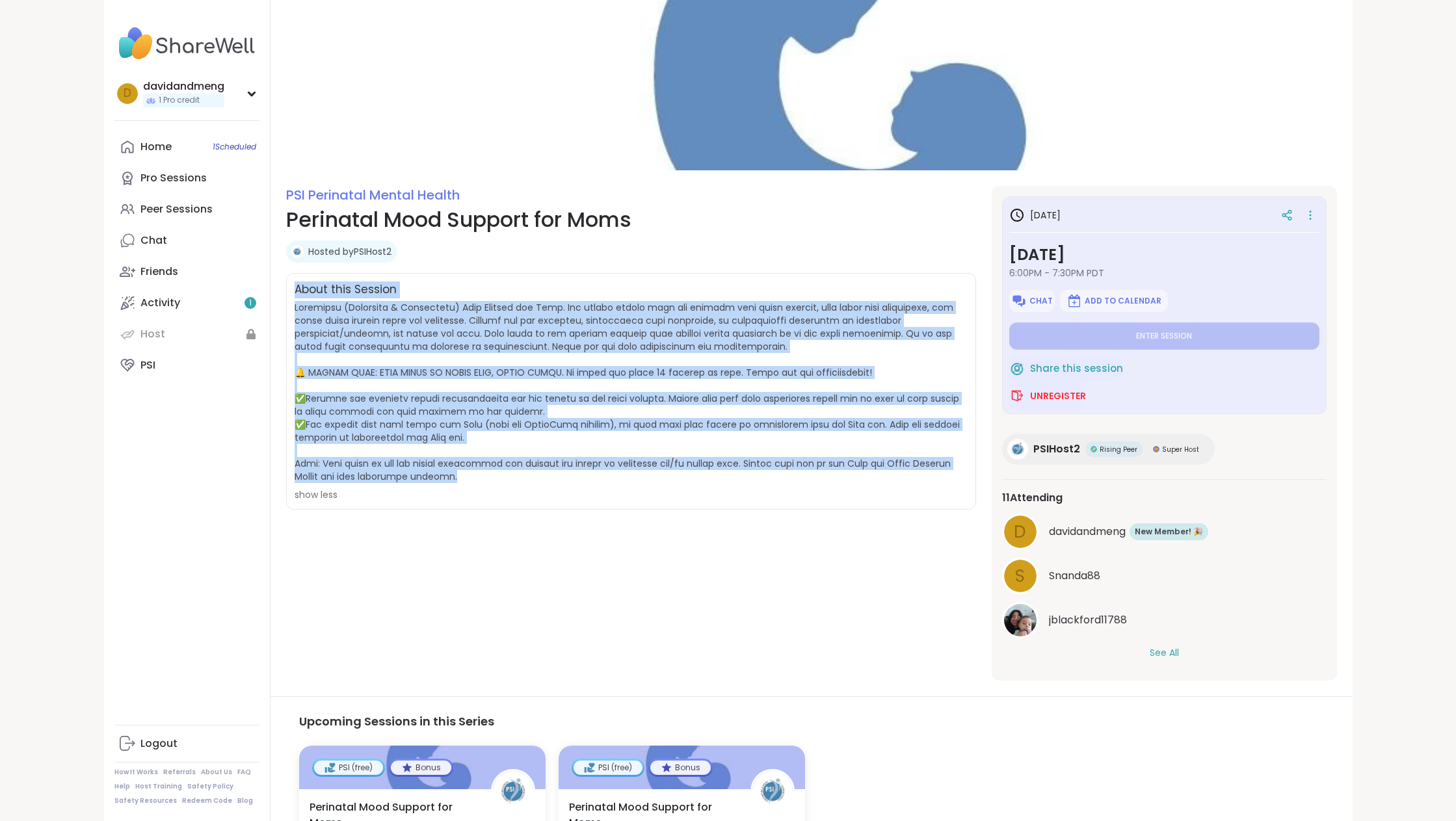
click at [543, 327] on span at bounding box center [627, 392] width 665 height 182
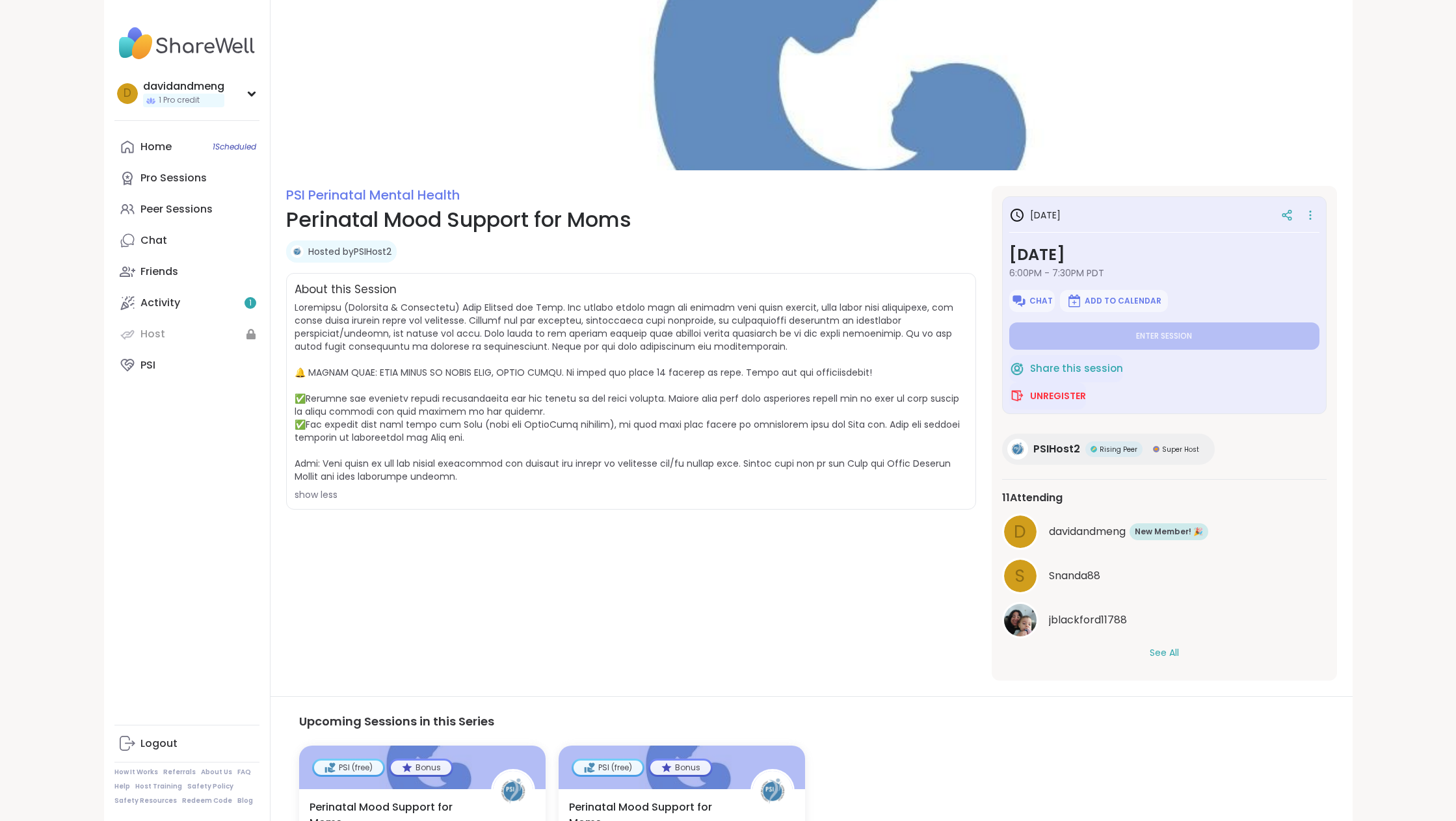
click at [373, 213] on h1 "Perinatal Mood Support for Moms" at bounding box center [631, 220] width 690 height 32
click at [529, 309] on span at bounding box center [627, 392] width 665 height 182
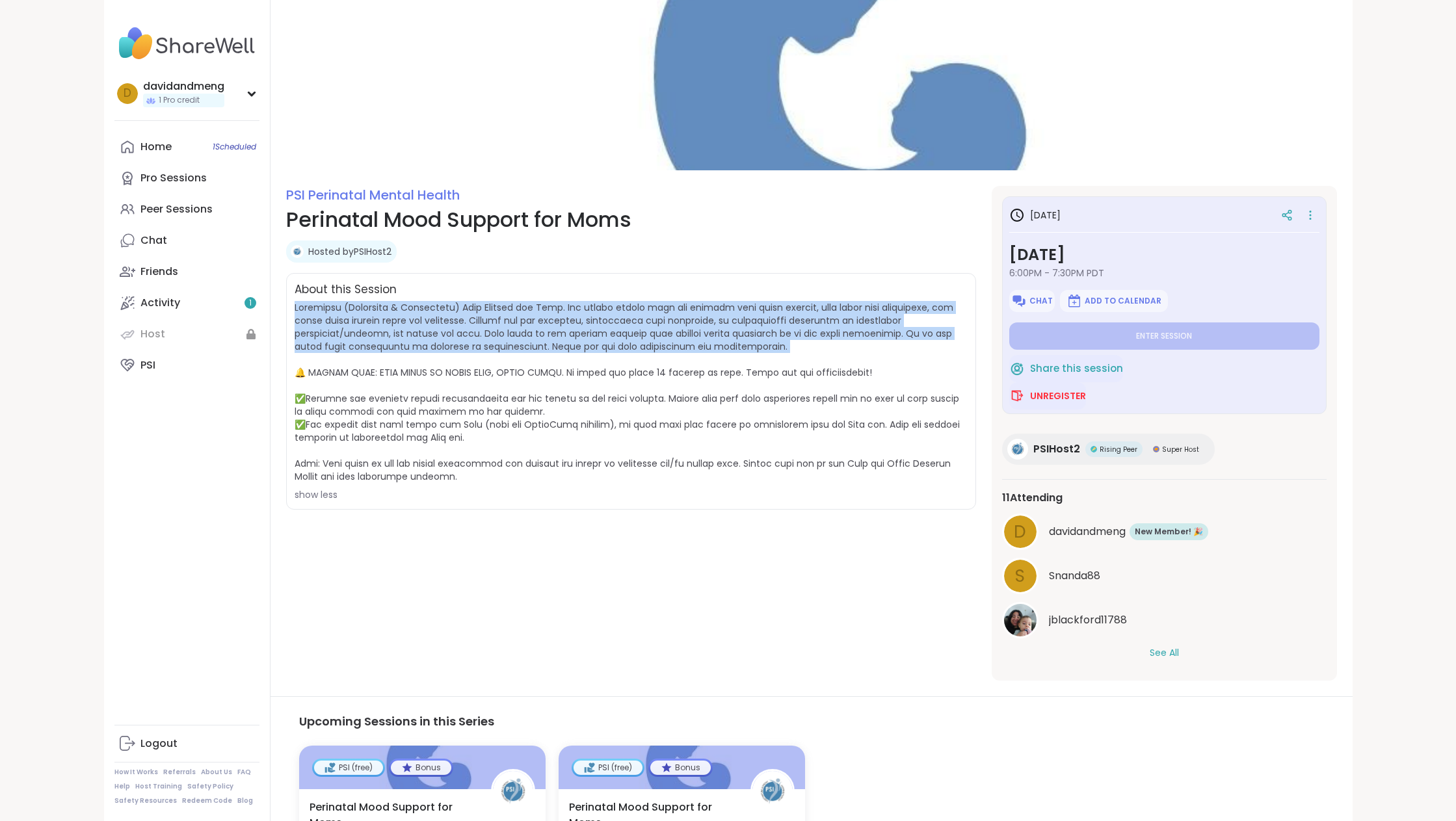
click at [529, 309] on span at bounding box center [627, 392] width 665 height 182
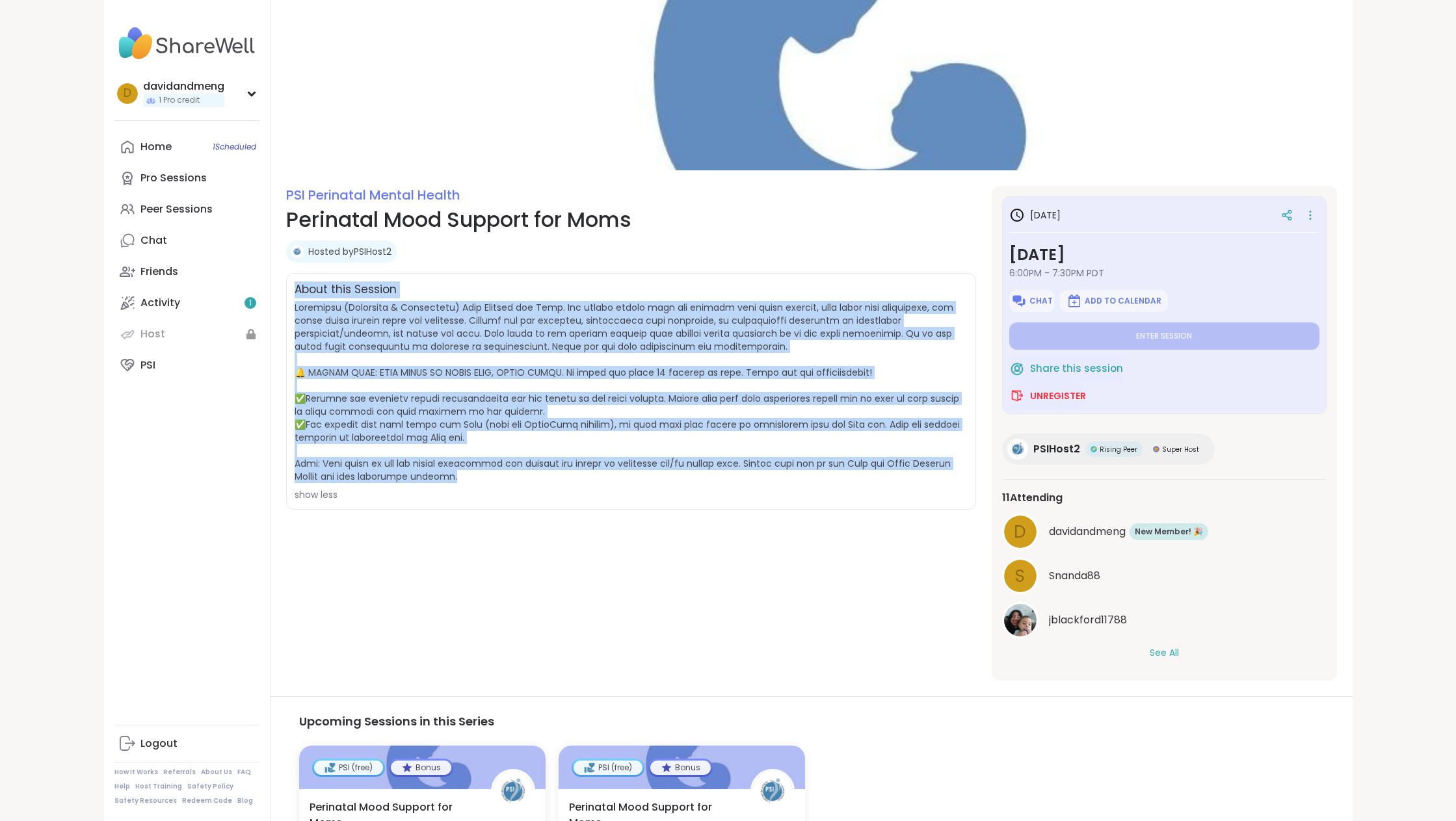
drag, startPoint x: 295, startPoint y: 289, endPoint x: 471, endPoint y: 481, distance: 260.5
click at [471, 481] on div "About this Session show less" at bounding box center [631, 391] width 690 height 237
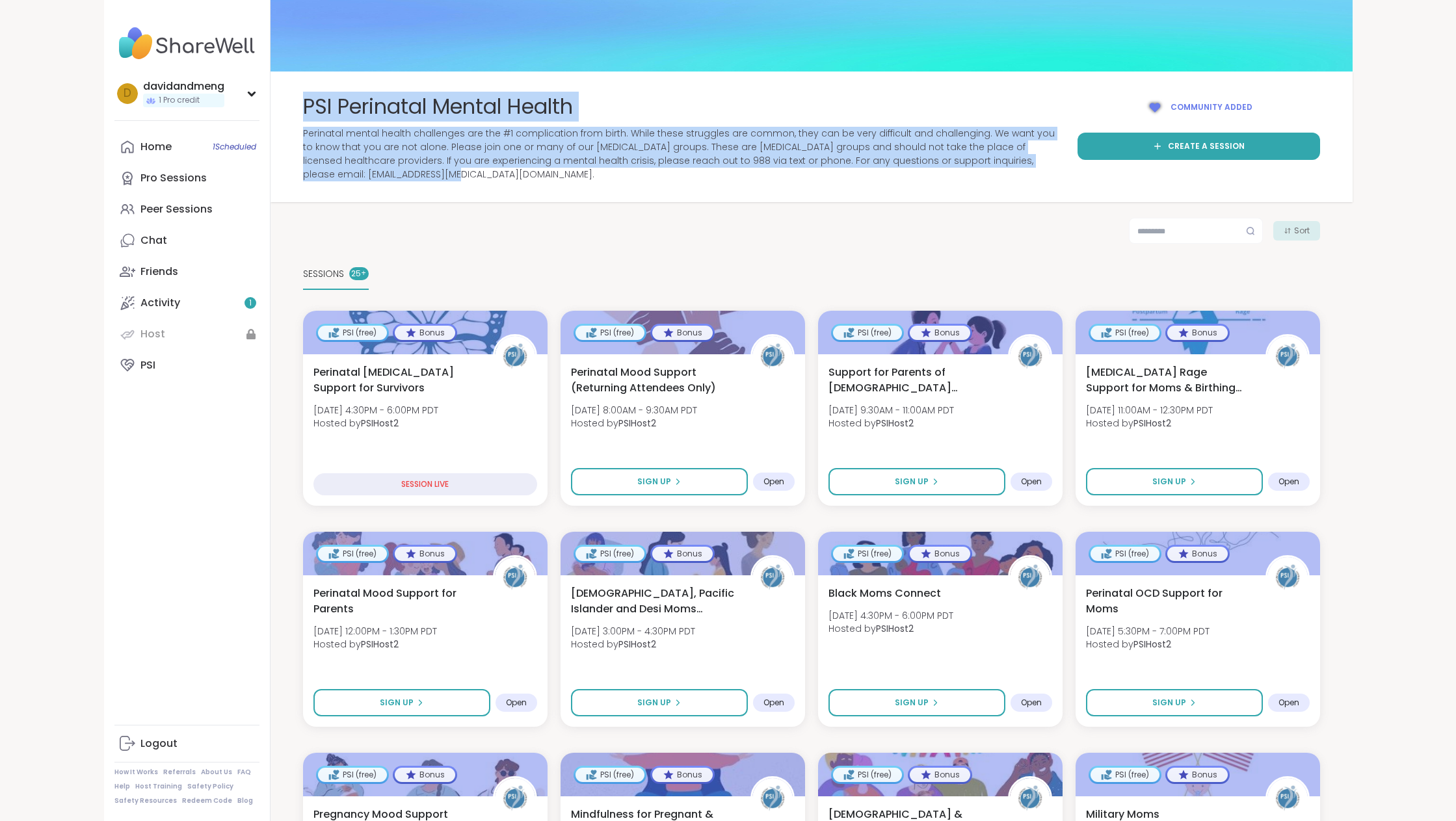
drag, startPoint x: 447, startPoint y: 169, endPoint x: 283, endPoint y: 112, distance: 173.6
click at [283, 112] on div "PSI Perinatal Mental Health Perinatal mental health challenges are the #1 compl…" at bounding box center [812, 136] width 1082 height 89
click at [457, 152] on span "Perinatal mental health challenges are the #1 complication from birth. While th…" at bounding box center [682, 154] width 760 height 55
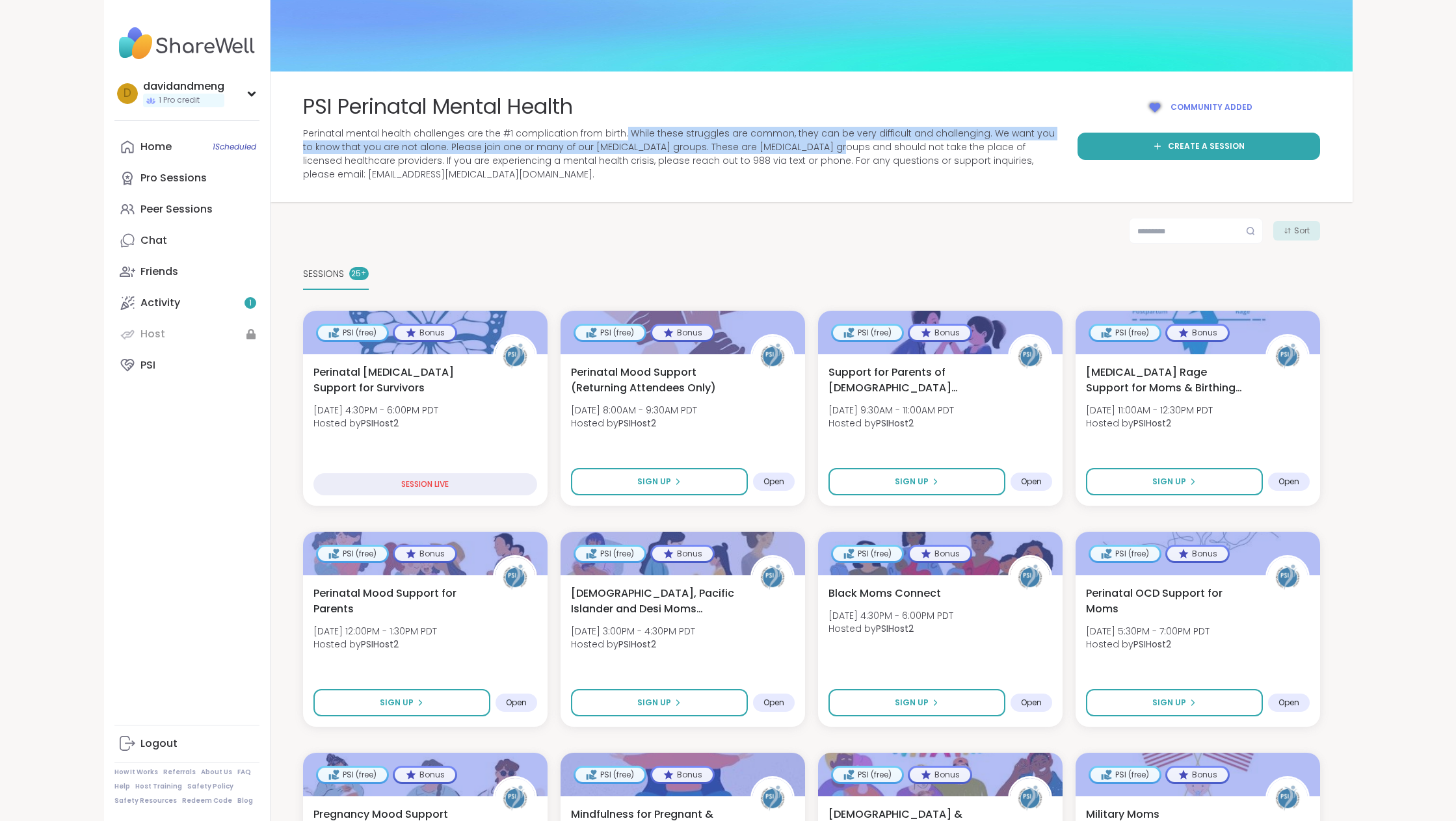
drag, startPoint x: 618, startPoint y: 134, endPoint x: 828, endPoint y: 139, distance: 210.1
click at [818, 139] on span "Perinatal mental health challenges are the #1 complication from birth. While th…" at bounding box center [682, 154] width 760 height 55
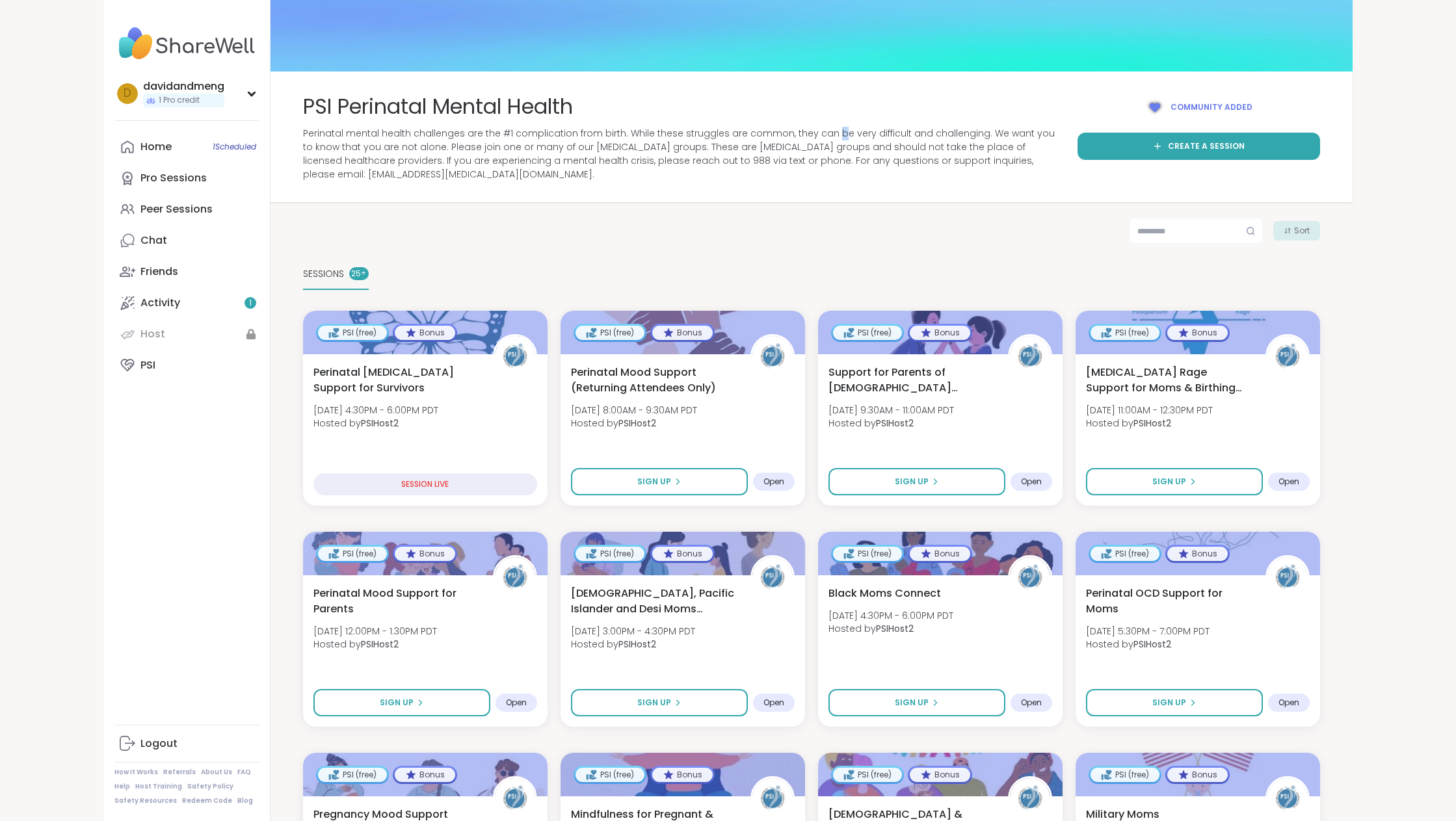
click at [829, 139] on span "Perinatal mental health challenges are the #1 complication from birth. While th…" at bounding box center [682, 154] width 760 height 55
drag, startPoint x: 770, startPoint y: 136, endPoint x: 479, endPoint y: 149, distance: 291.3
click at [479, 149] on span "Perinatal mental health challenges are the #1 complication from birth. While th…" at bounding box center [682, 154] width 760 height 55
click at [478, 150] on span "Perinatal mental health challenges are the #1 complication from birth. While th…" at bounding box center [682, 154] width 760 height 55
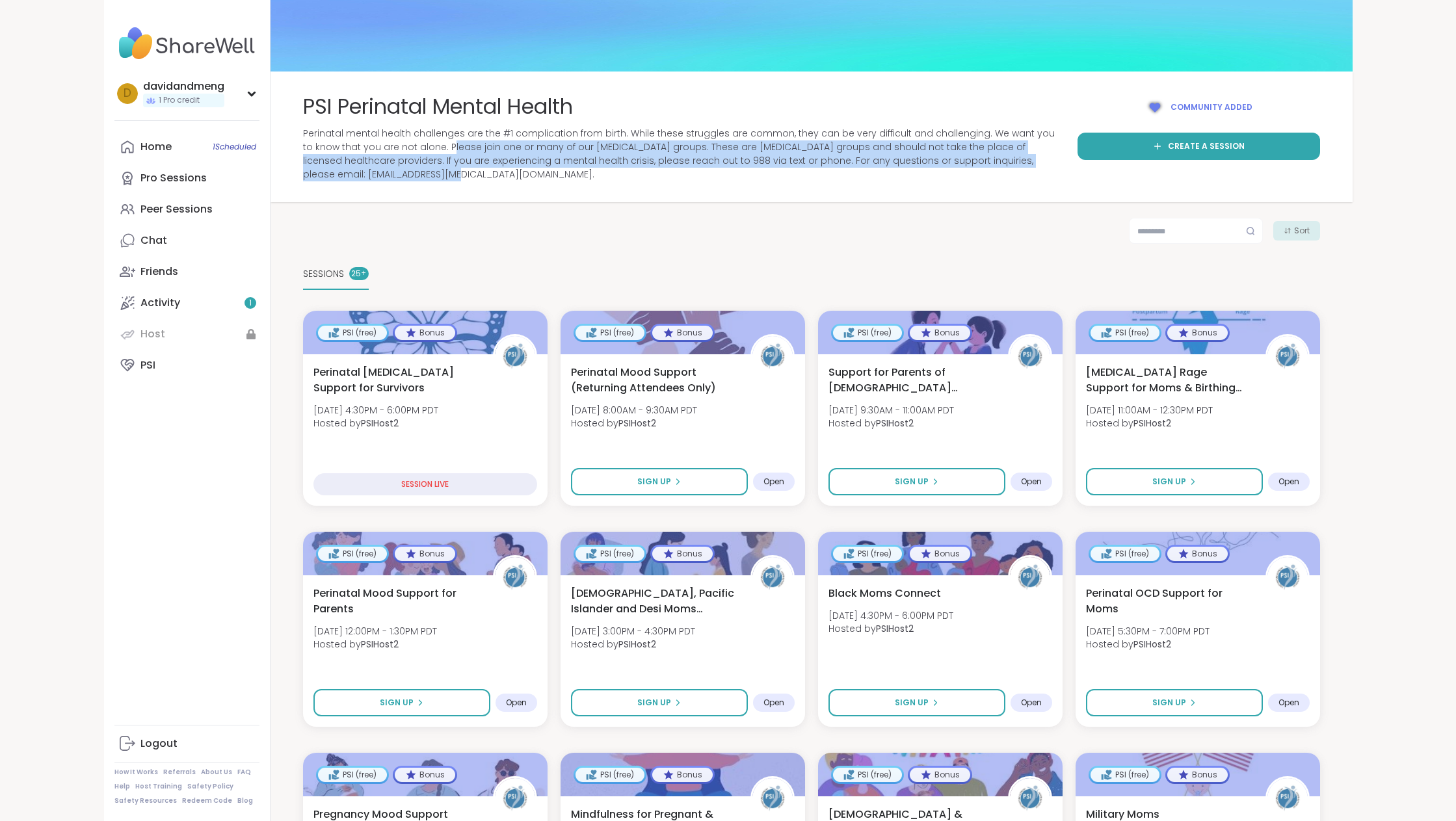
drag, startPoint x: 438, startPoint y: 150, endPoint x: 614, endPoint y: 190, distance: 180.5
click at [614, 190] on div "PSI Perinatal Mental Health Perinatal mental health challenges are the #1 compl…" at bounding box center [812, 136] width 1082 height 130
